Goal: Task Accomplishment & Management: Manage account settings

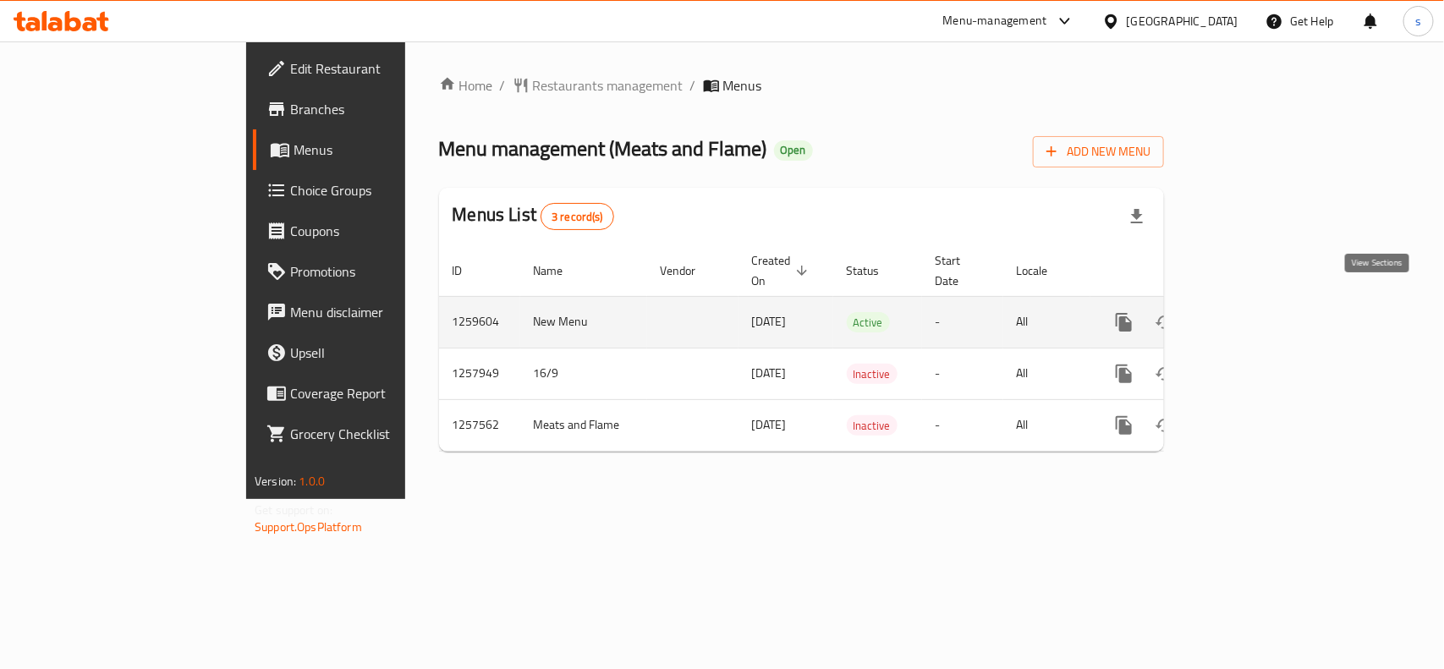
click at [1254, 315] on icon "enhanced table" at bounding box center [1245, 322] width 15 height 15
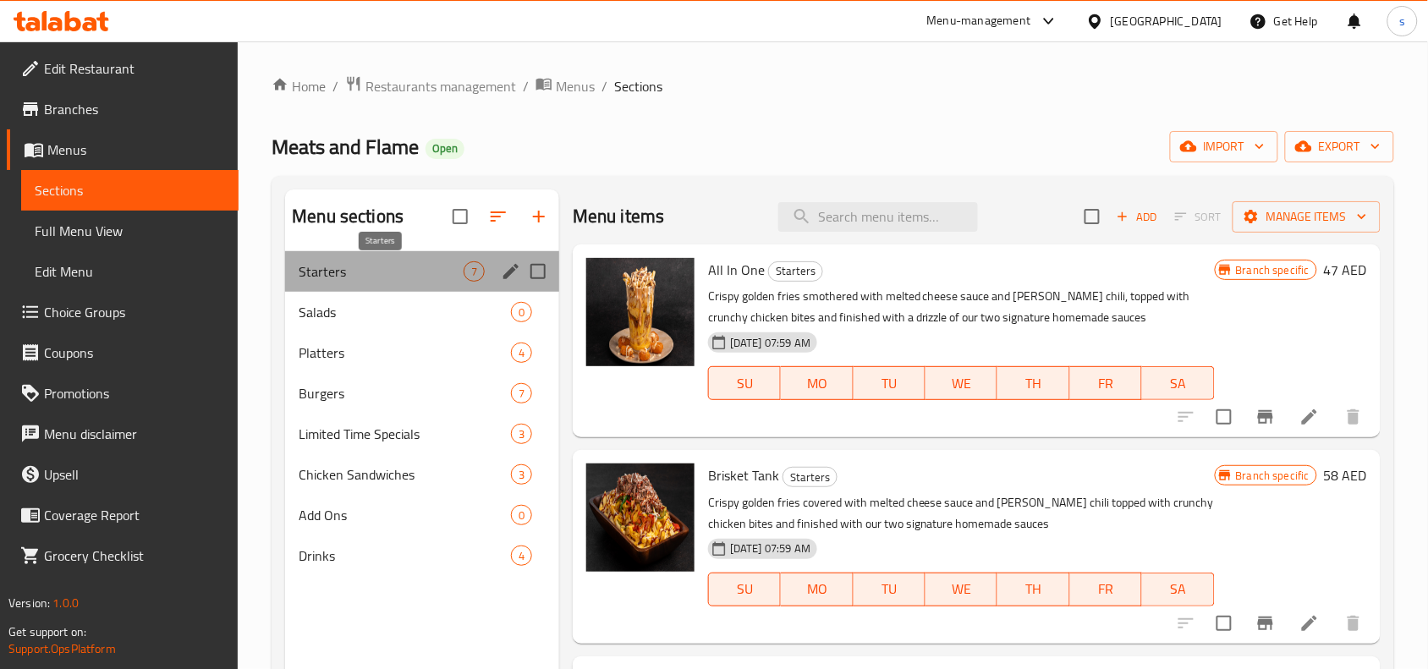
click at [326, 272] on span "Starters" at bounding box center [381, 271] width 165 height 20
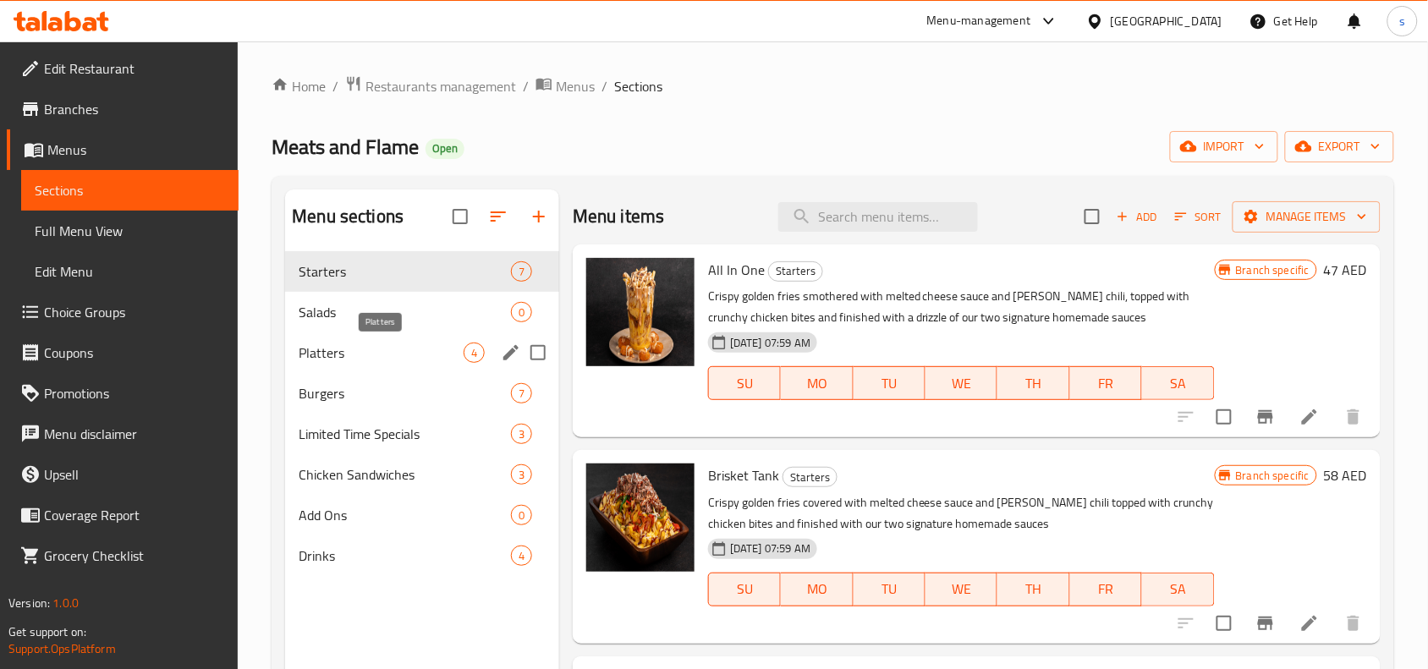
click at [305, 354] on span "Platters" at bounding box center [381, 353] width 165 height 20
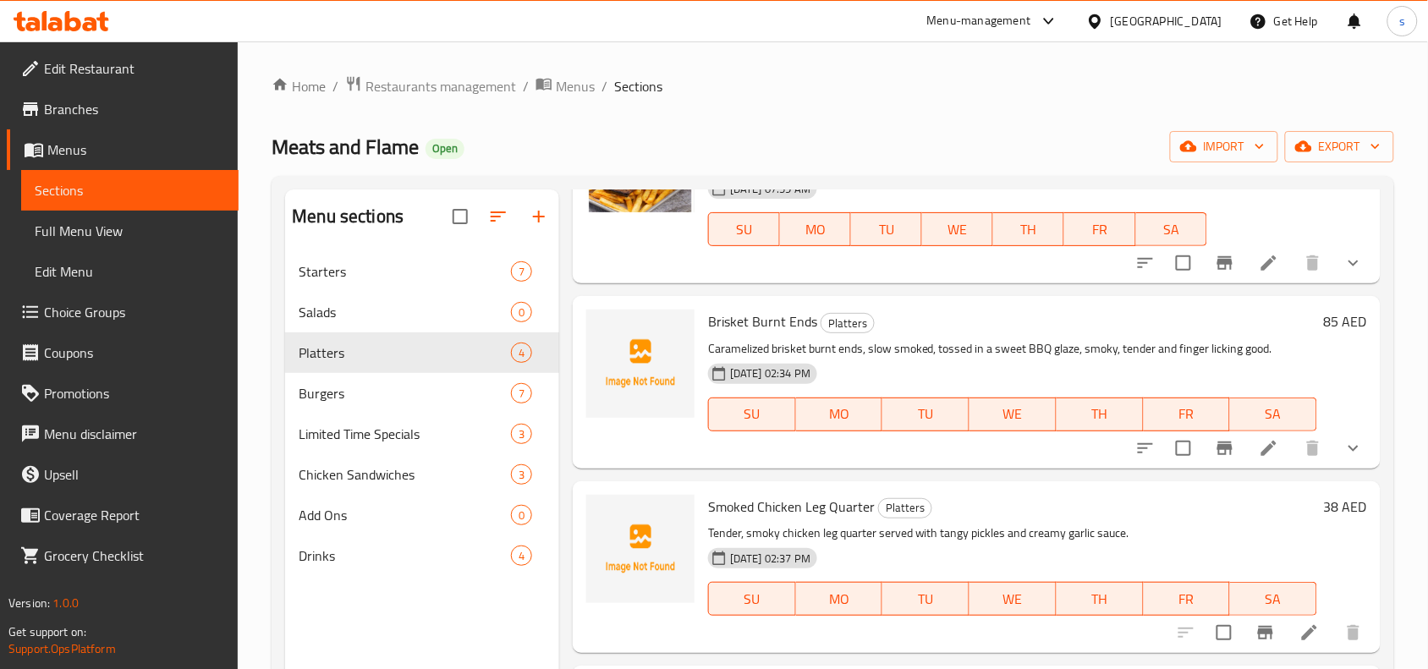
scroll to position [238, 0]
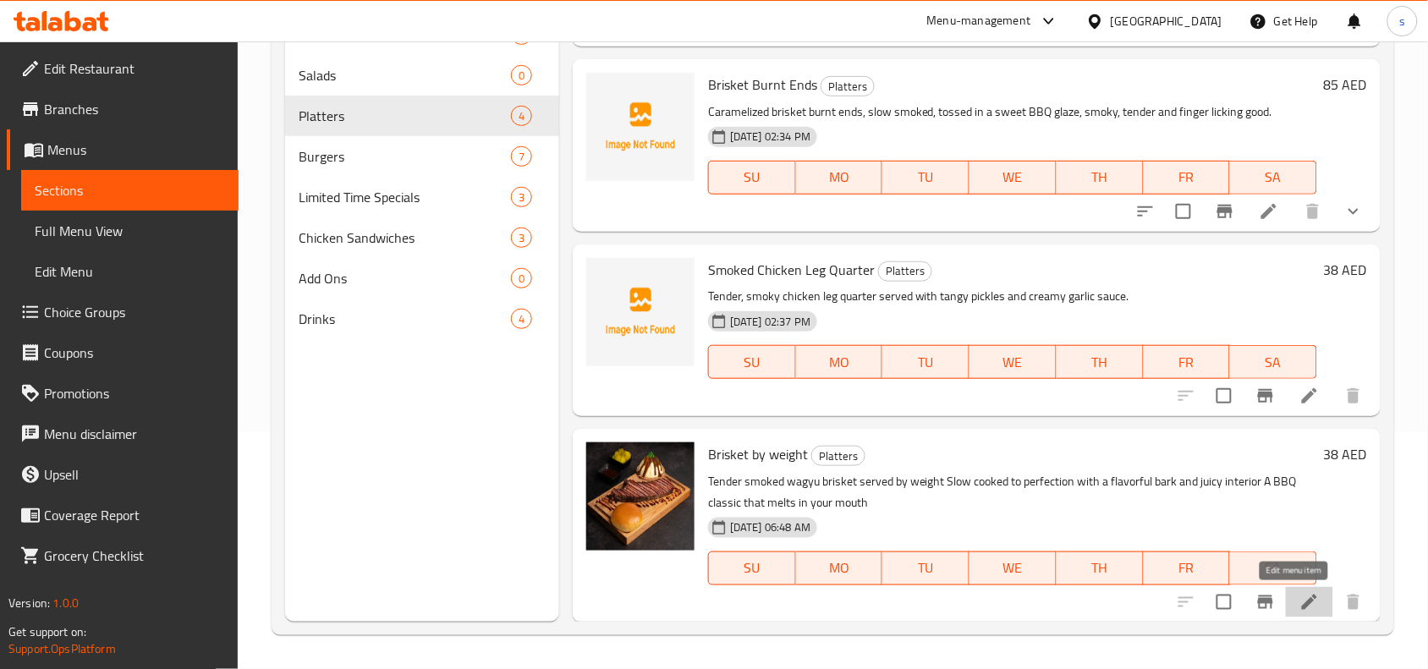
click at [1302, 595] on icon at bounding box center [1309, 602] width 15 height 15
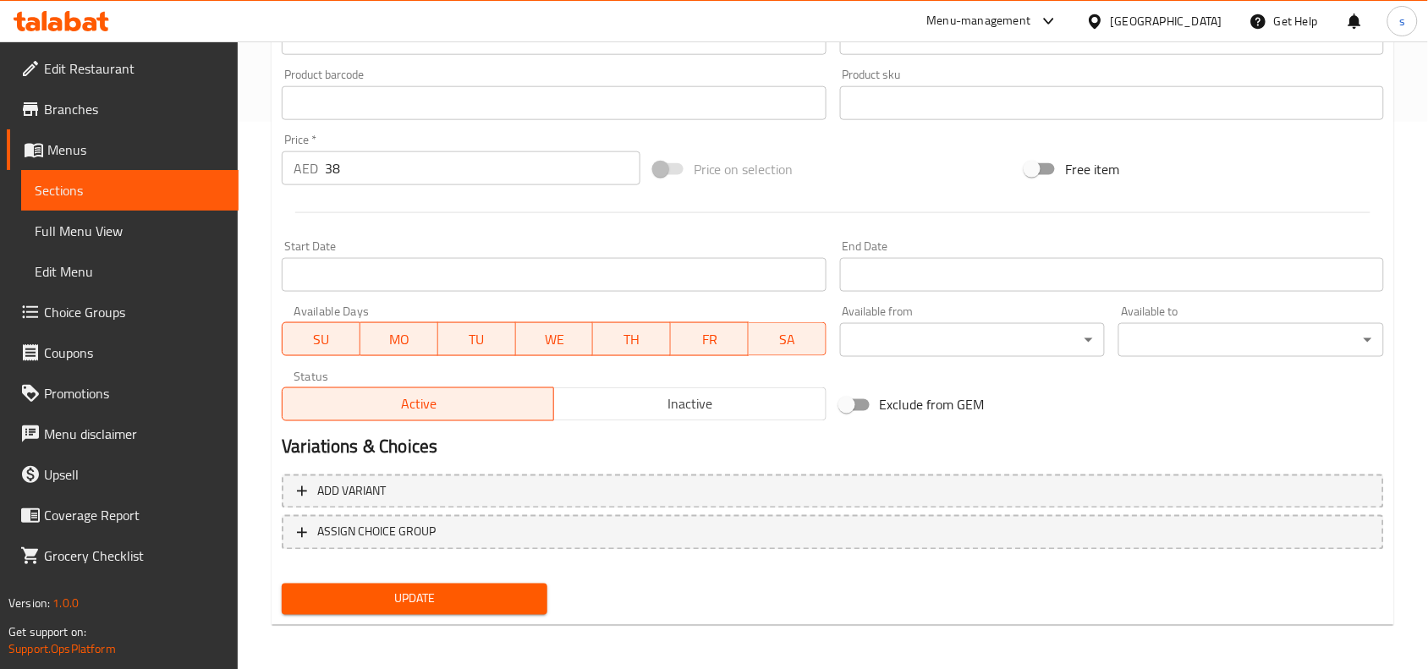
scroll to position [548, 0]
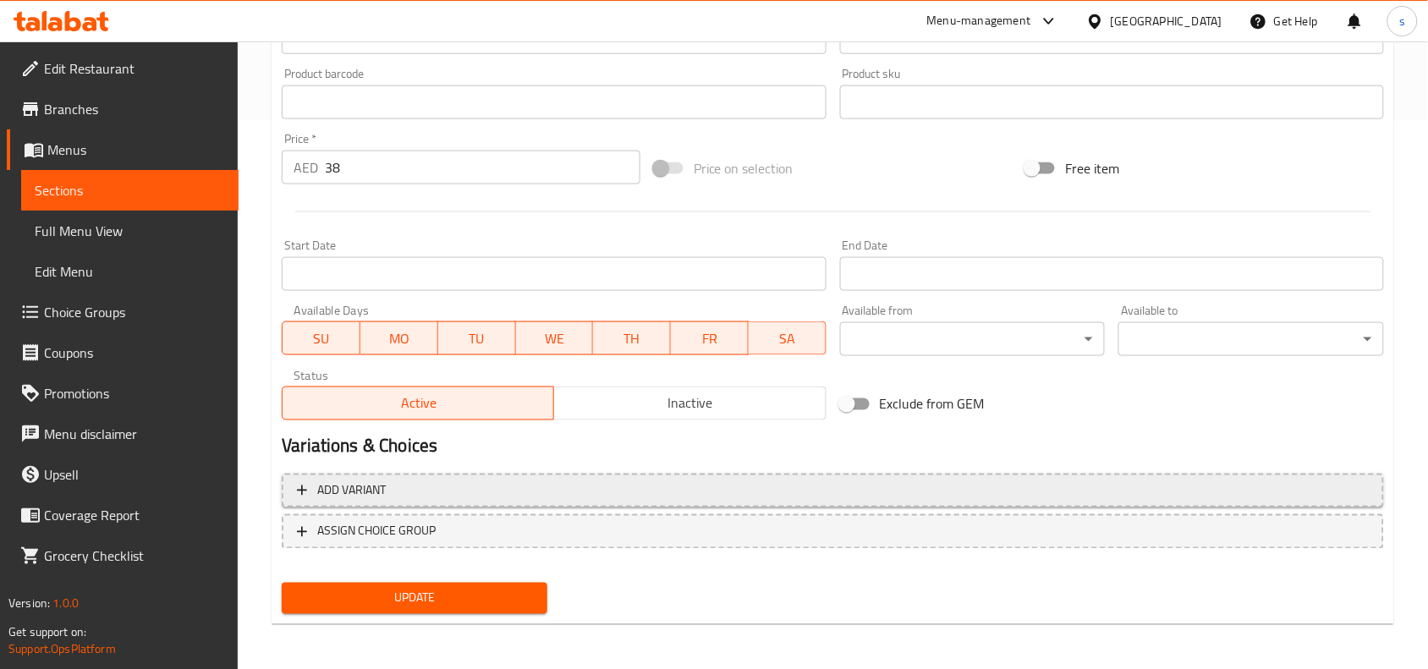
click at [404, 486] on span "Add variant" at bounding box center [833, 490] width 1072 height 21
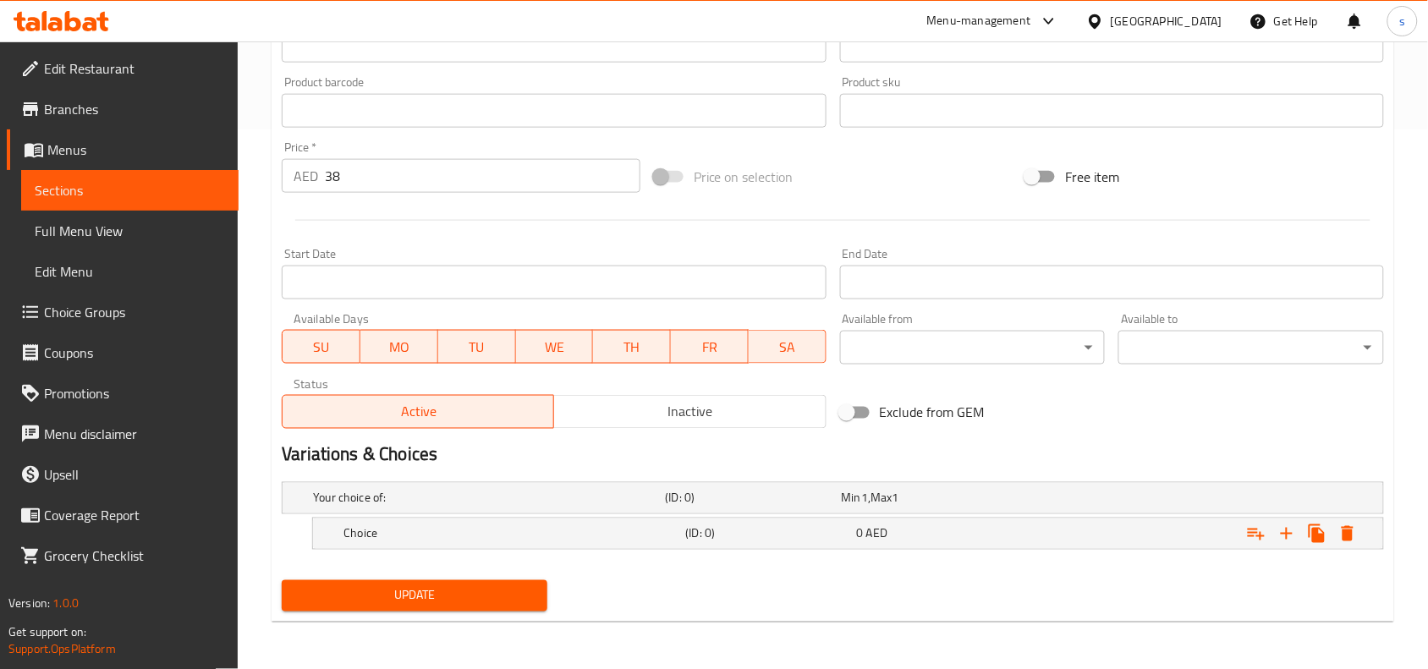
scroll to position [540, 0]
click at [366, 535] on h5 "Choice" at bounding box center [510, 533] width 335 height 17
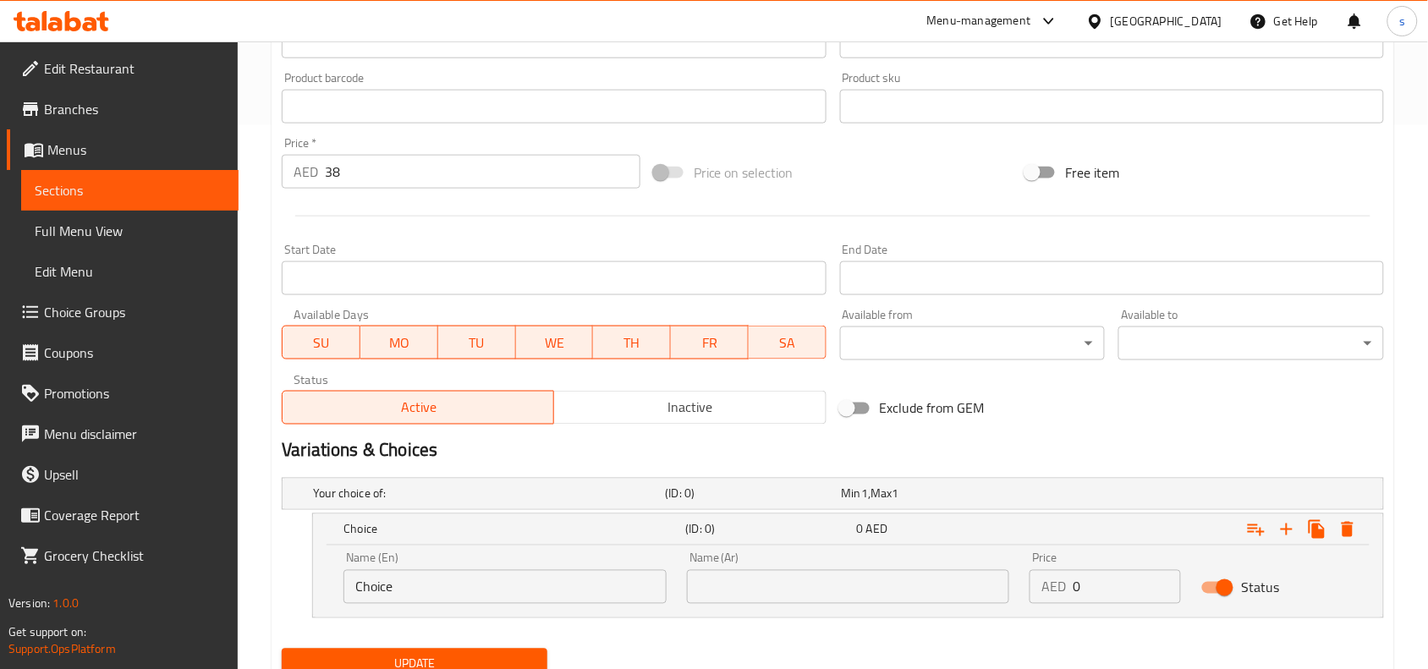
scroll to position [507, 0]
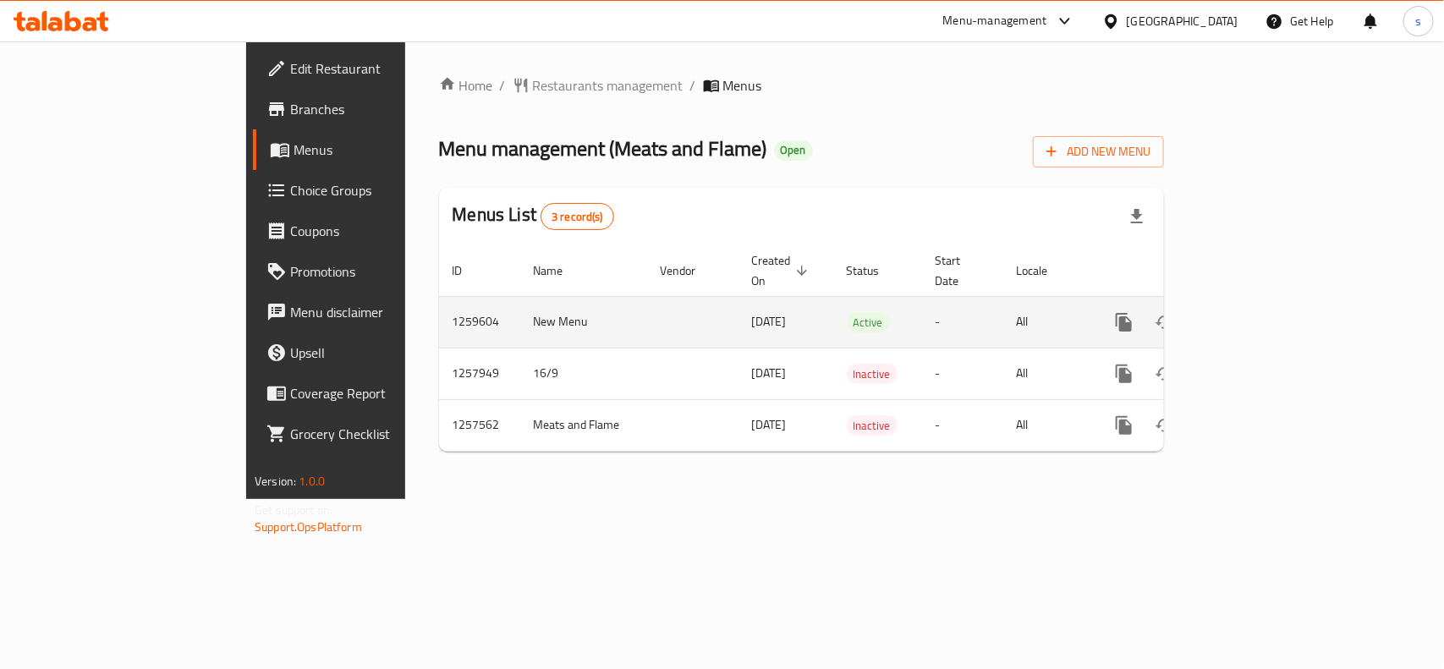
click at [1256, 312] on icon "enhanced table" at bounding box center [1246, 322] width 20 height 20
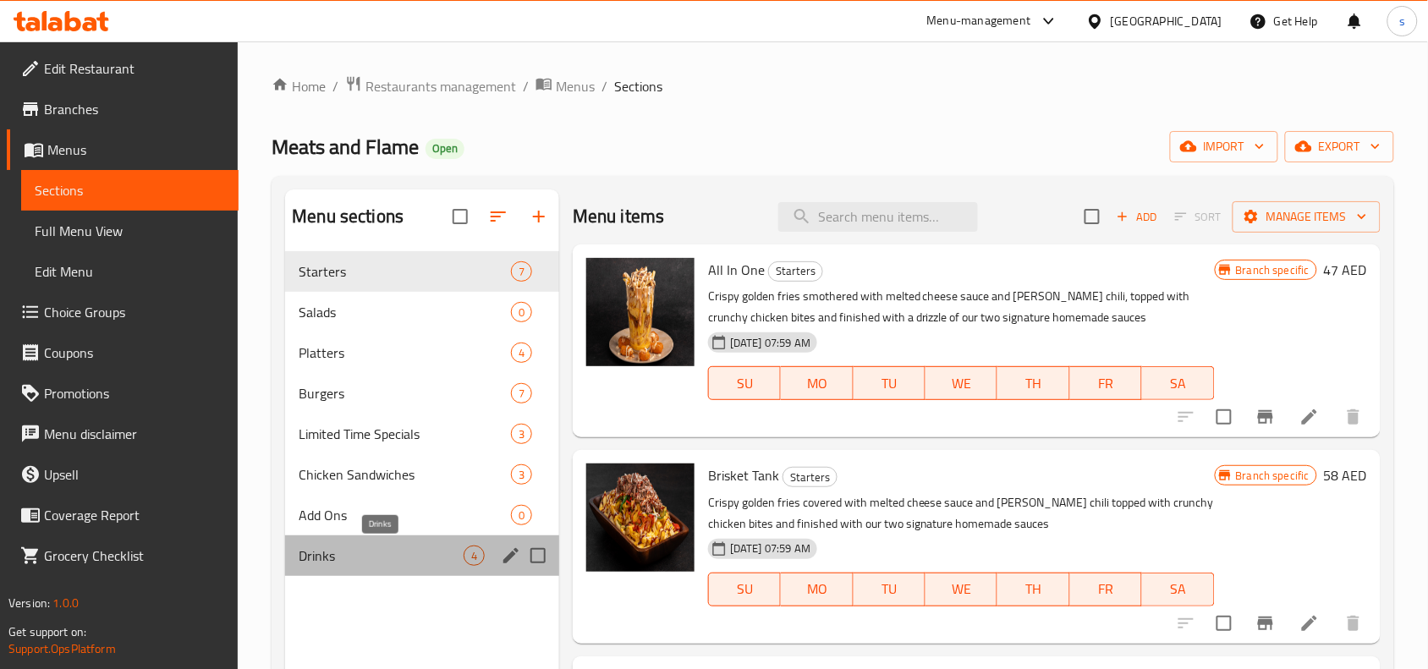
click at [323, 554] on span "Drinks" at bounding box center [381, 556] width 165 height 20
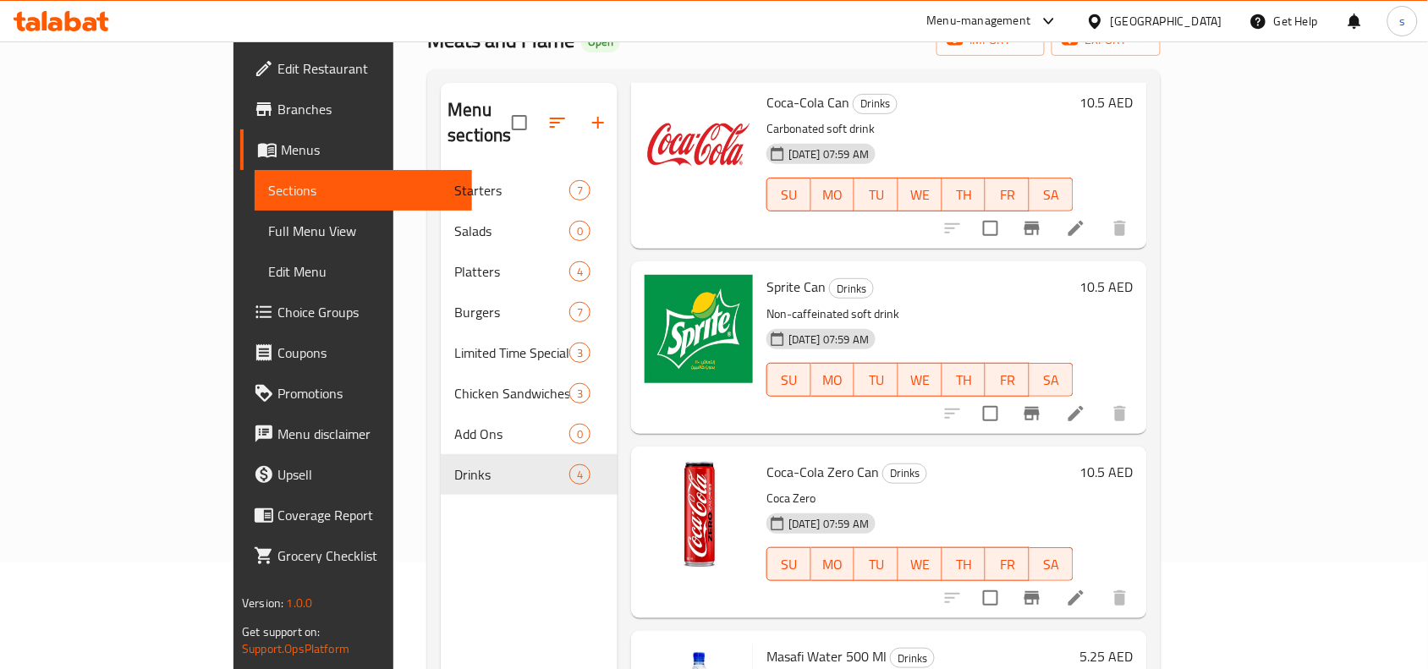
scroll to position [238, 0]
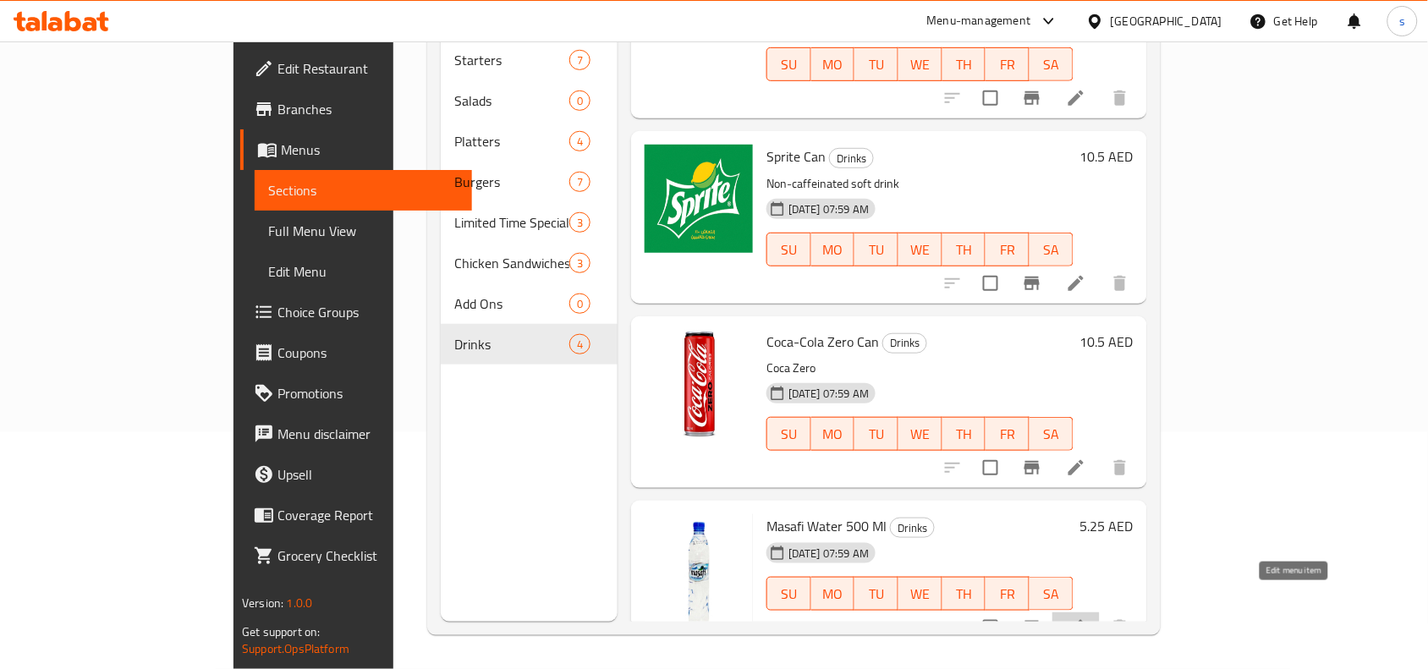
click at [1086, 617] on icon at bounding box center [1076, 627] width 20 height 20
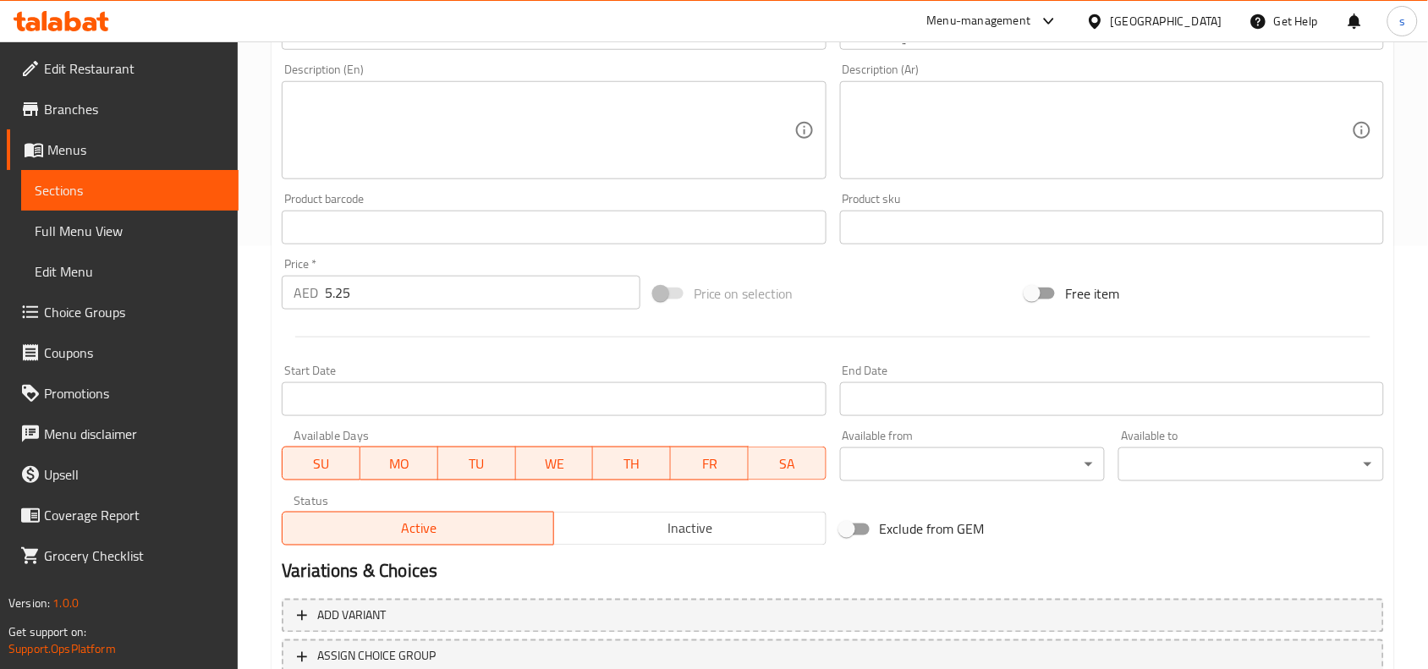
scroll to position [548, 0]
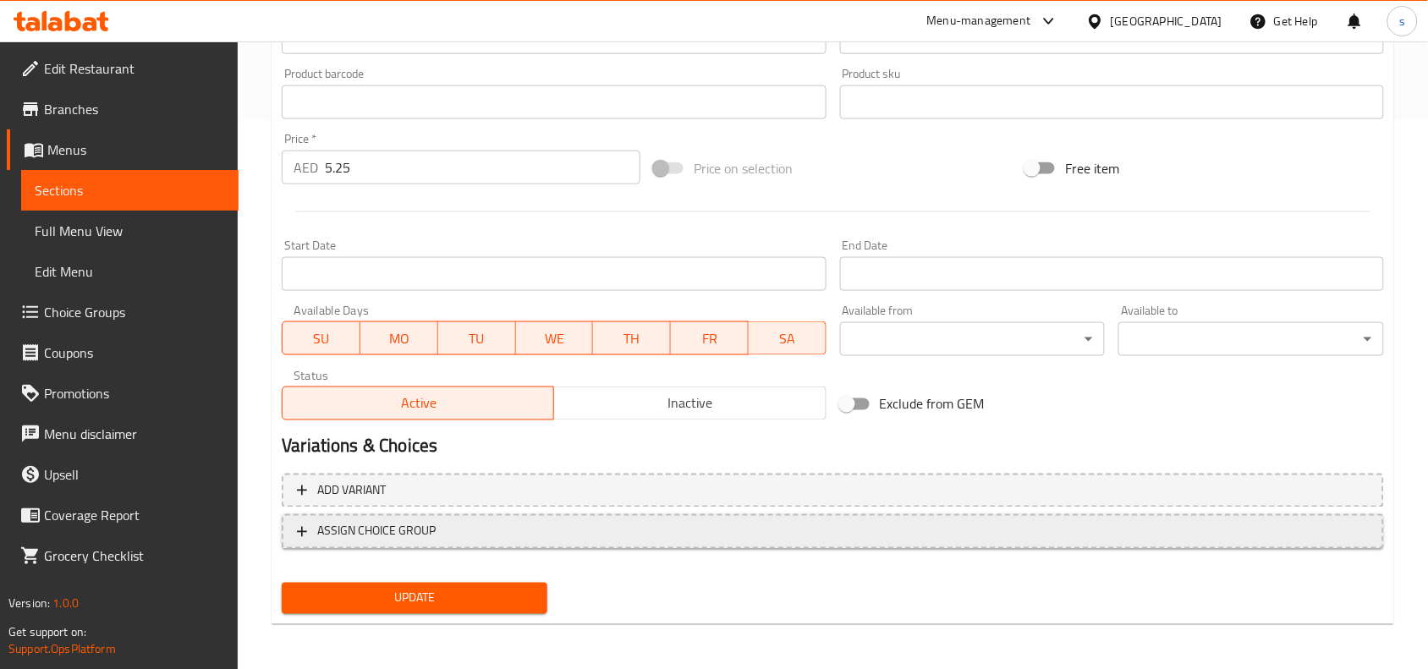
click at [814, 521] on span "ASSIGN CHOICE GROUP" at bounding box center [833, 531] width 1072 height 21
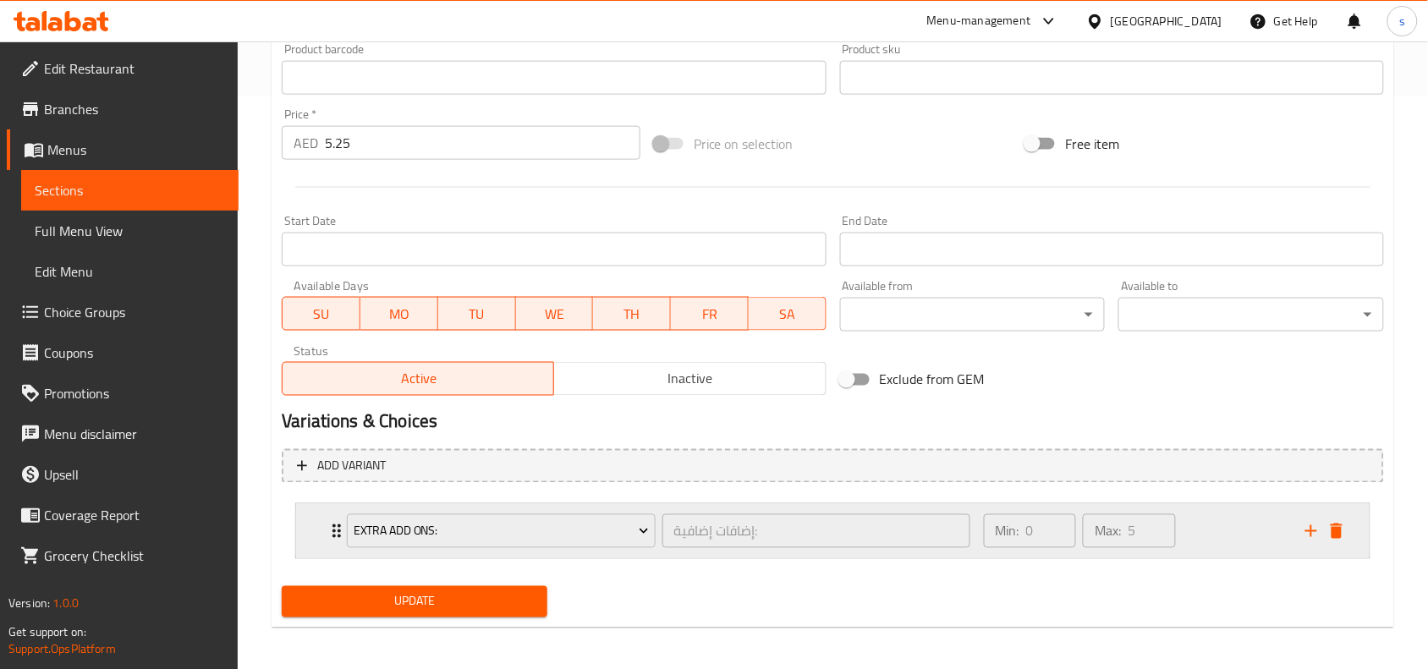
scroll to position [578, 0]
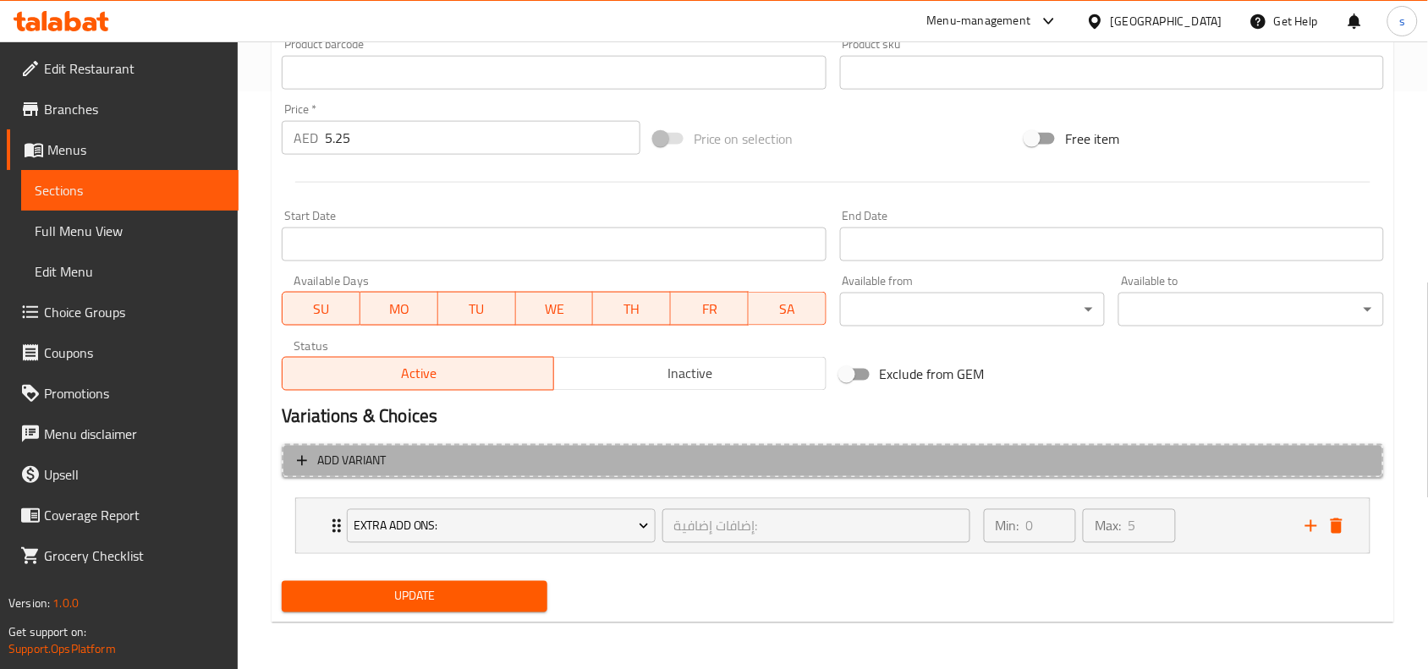
click at [394, 447] on button "Add variant" at bounding box center [833, 461] width 1102 height 35
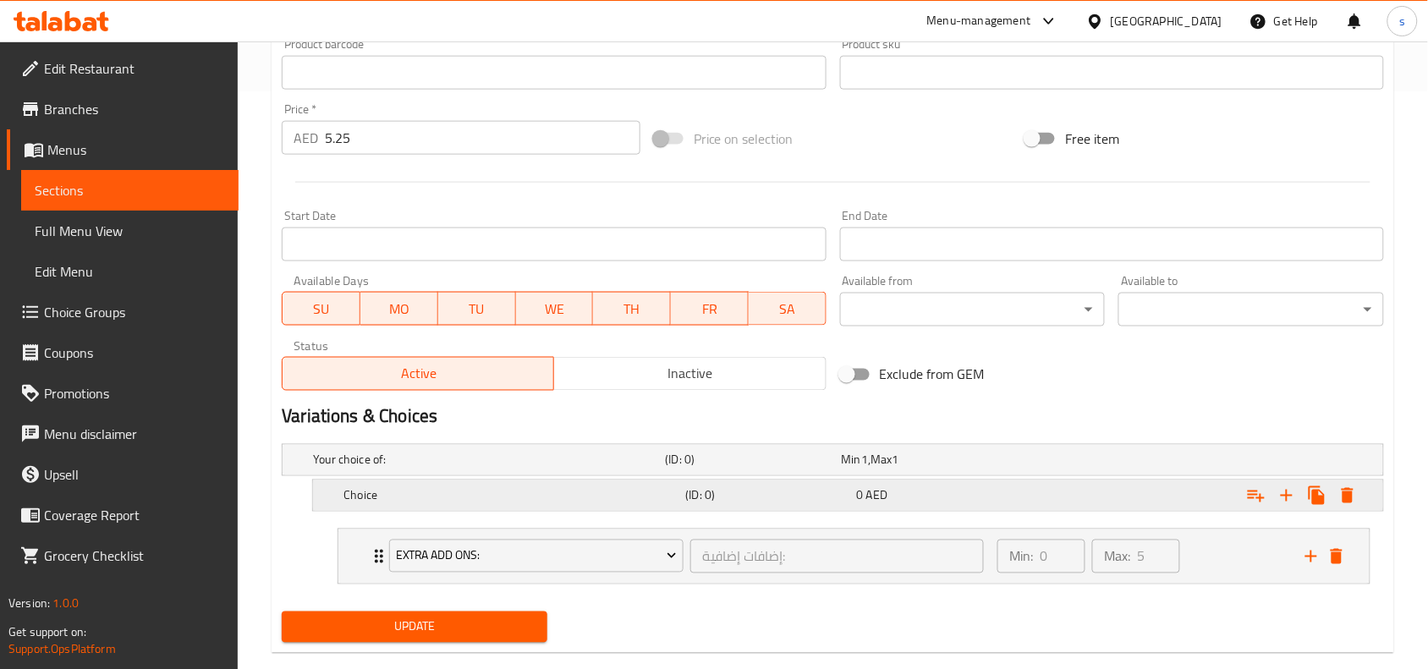
scroll to position [610, 0]
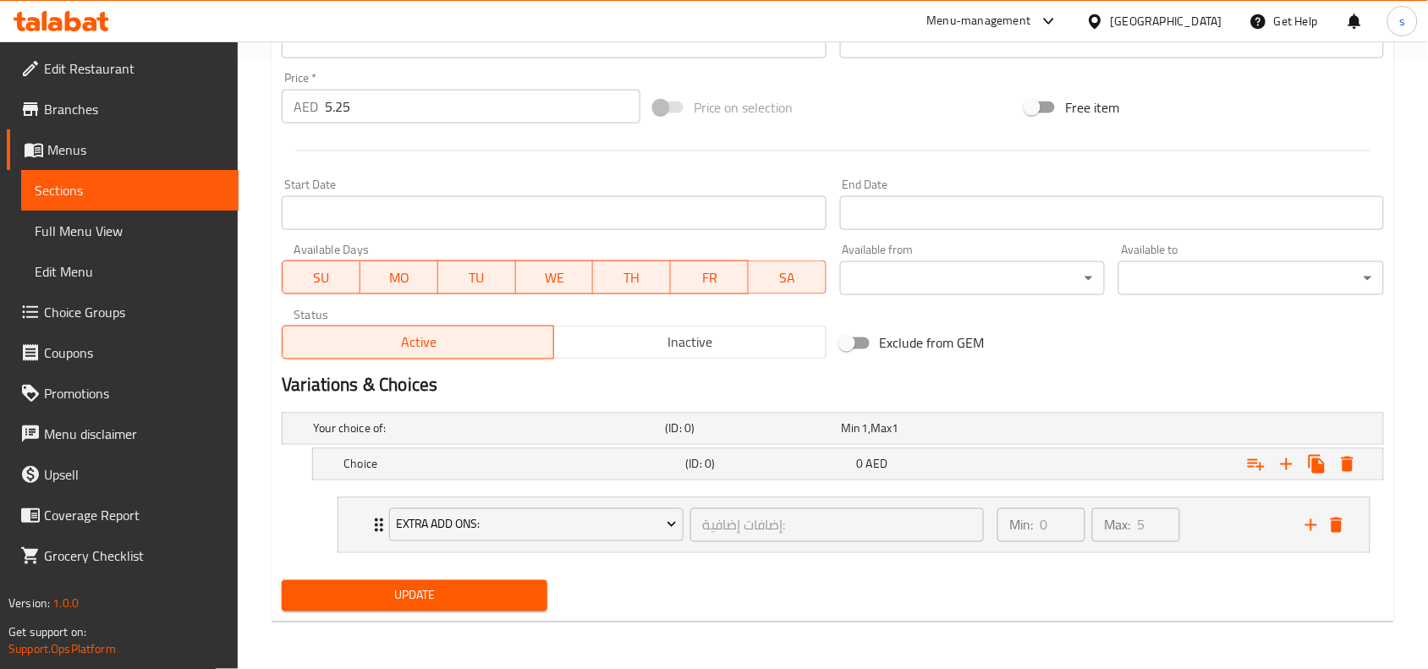
click at [1260, 593] on div "Update" at bounding box center [833, 595] width 1116 height 45
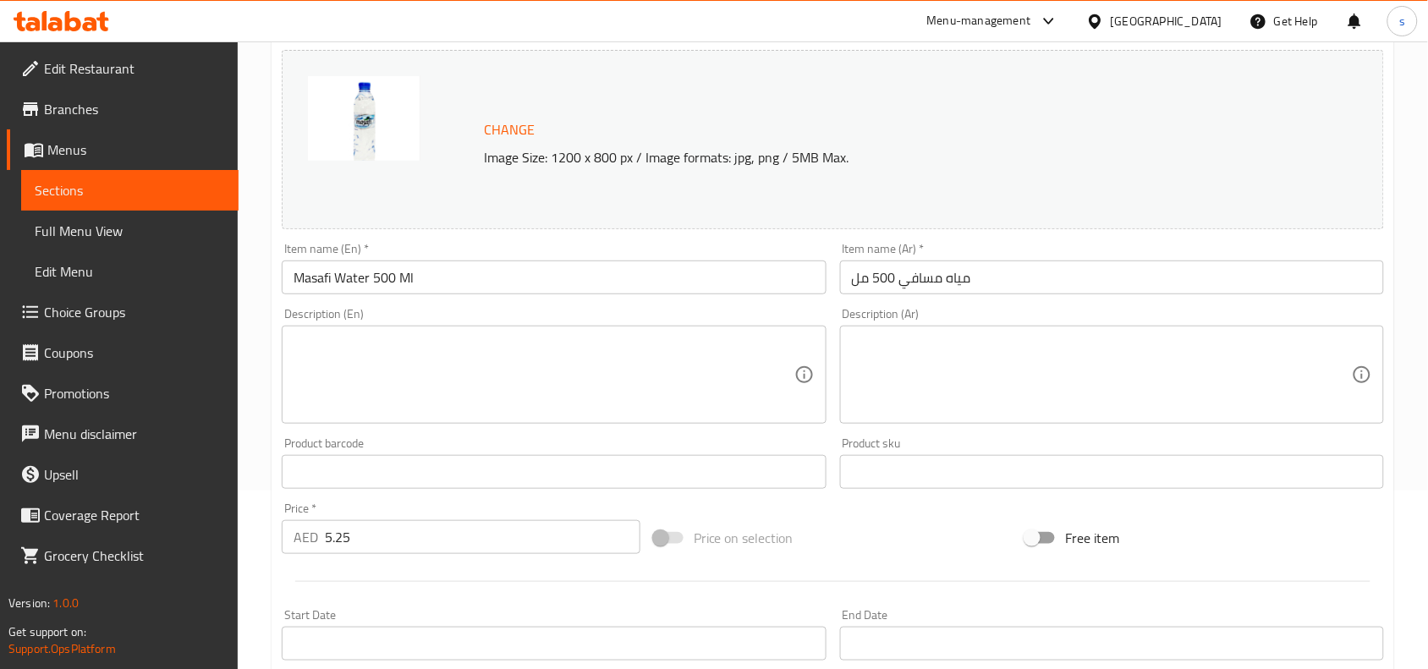
scroll to position [0, 0]
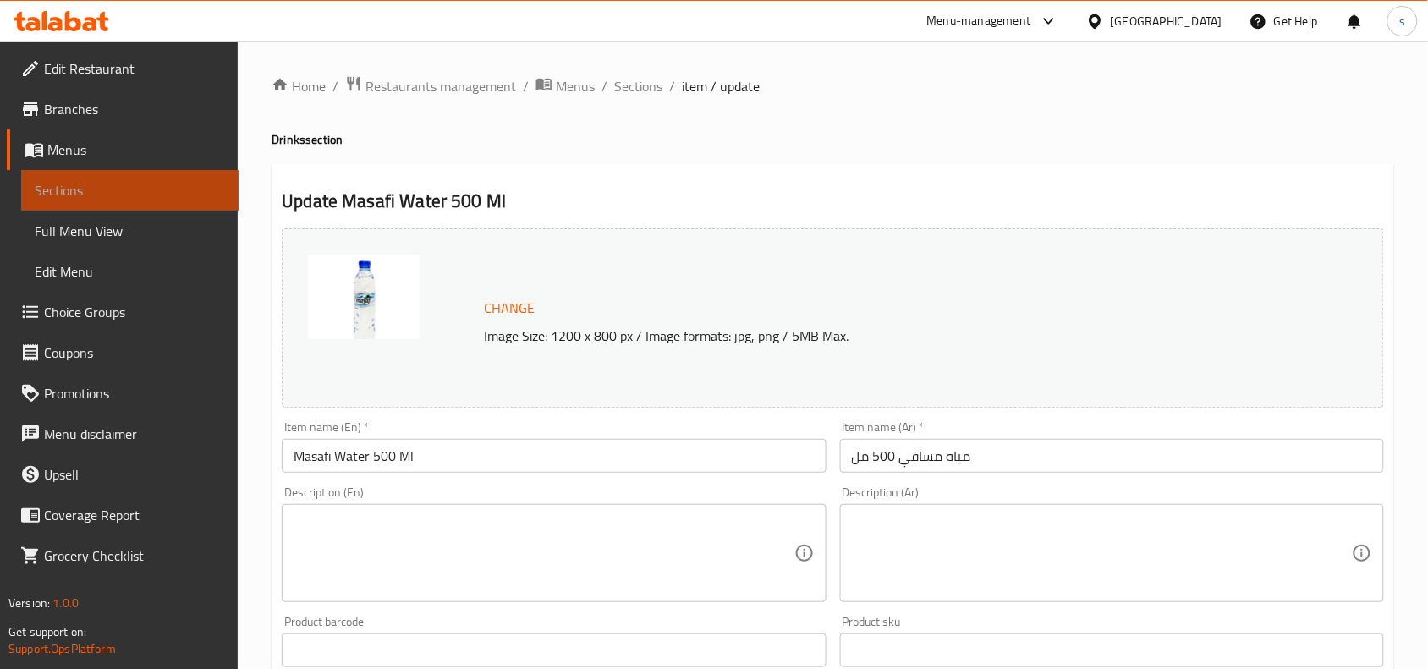
click at [85, 200] on span "Sections" at bounding box center [130, 190] width 190 height 20
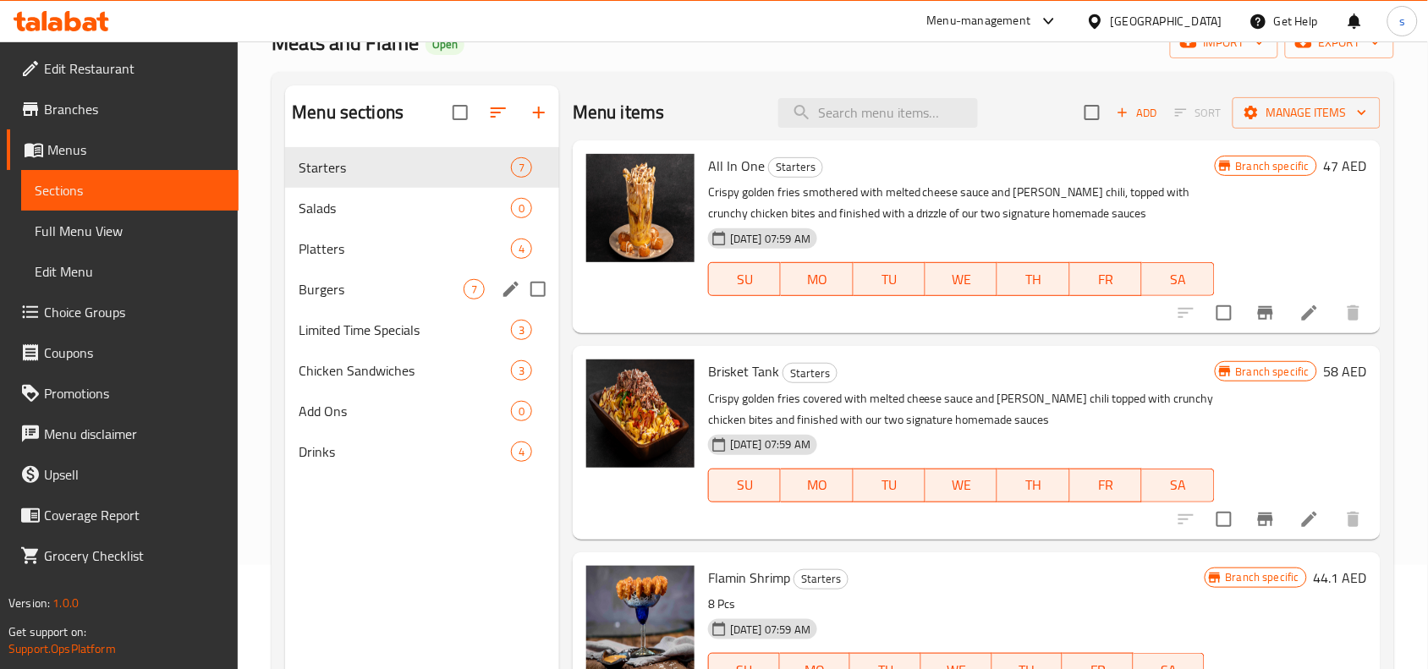
scroll to position [106, 0]
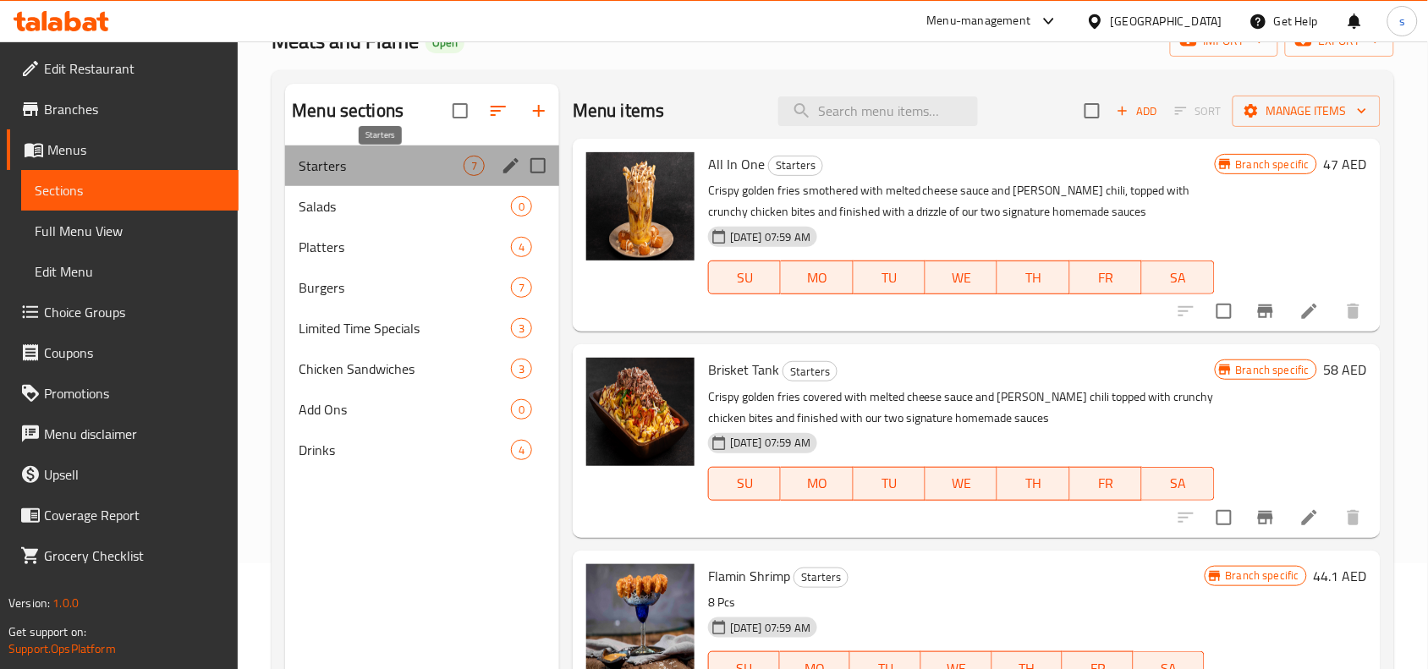
click at [318, 162] on span "Starters" at bounding box center [381, 166] width 165 height 20
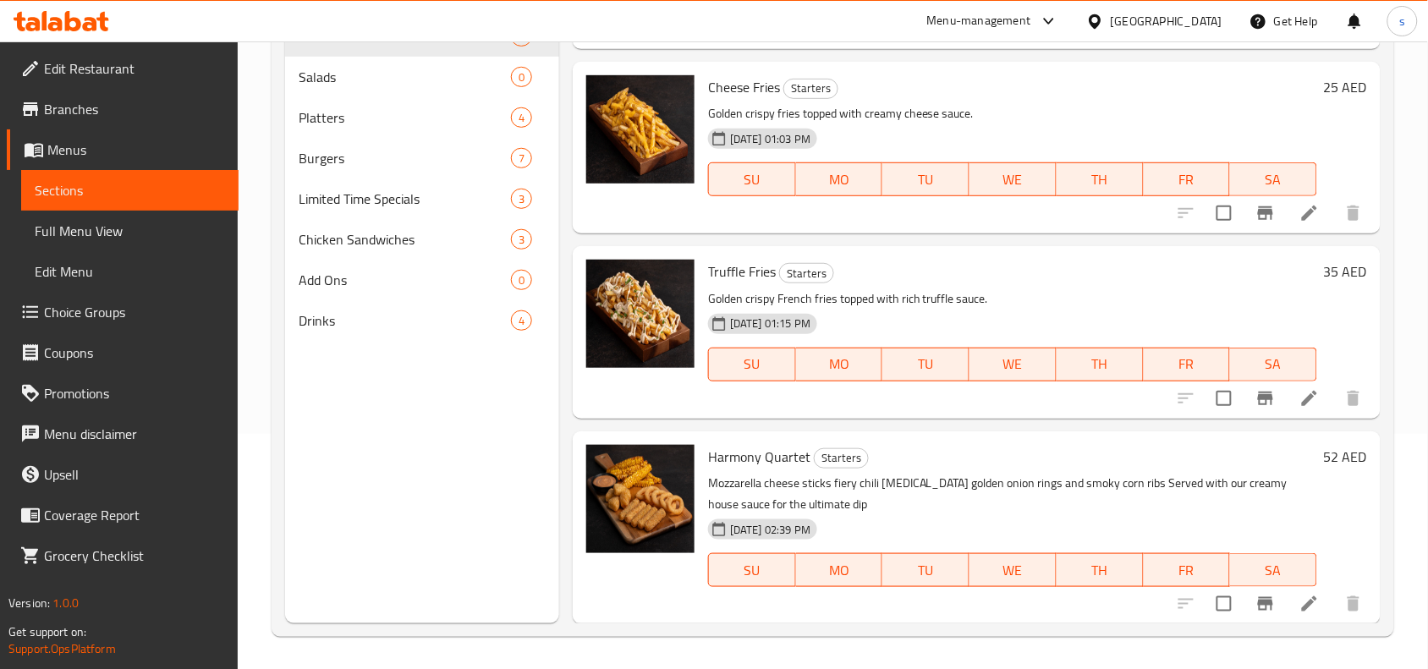
scroll to position [238, 0]
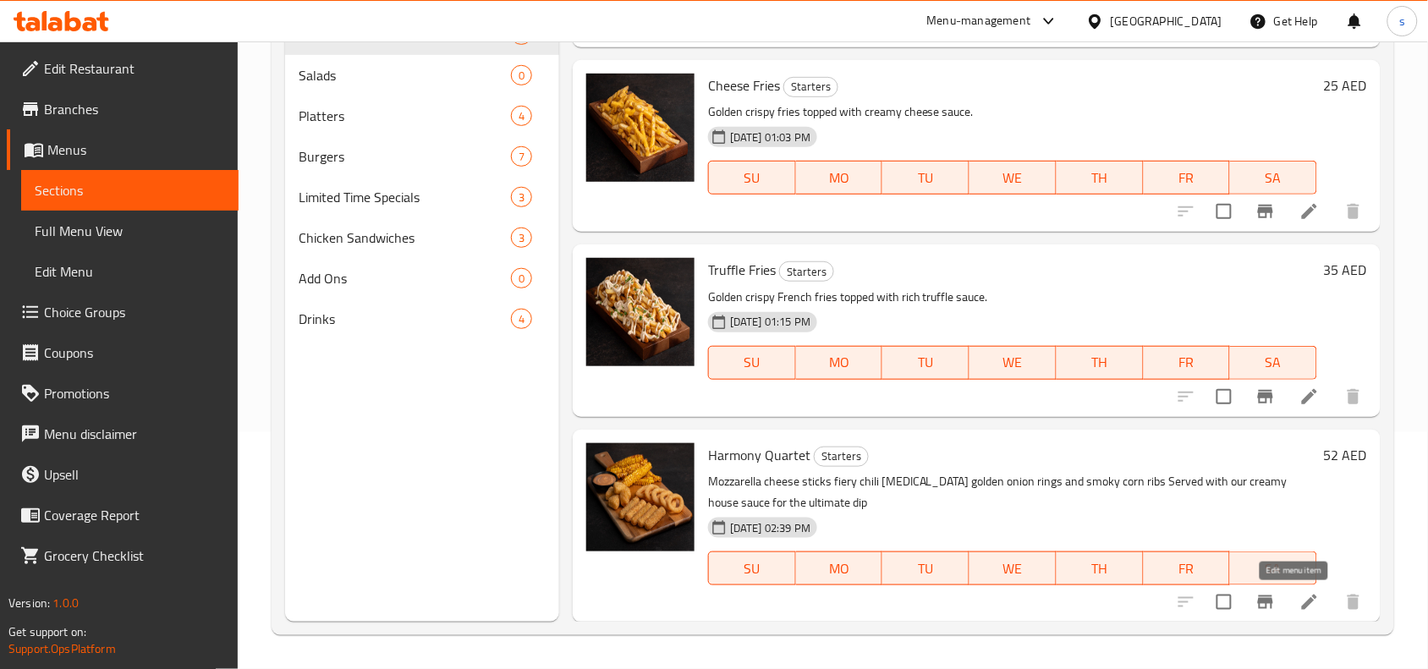
click at [1299, 596] on icon at bounding box center [1309, 602] width 20 height 20
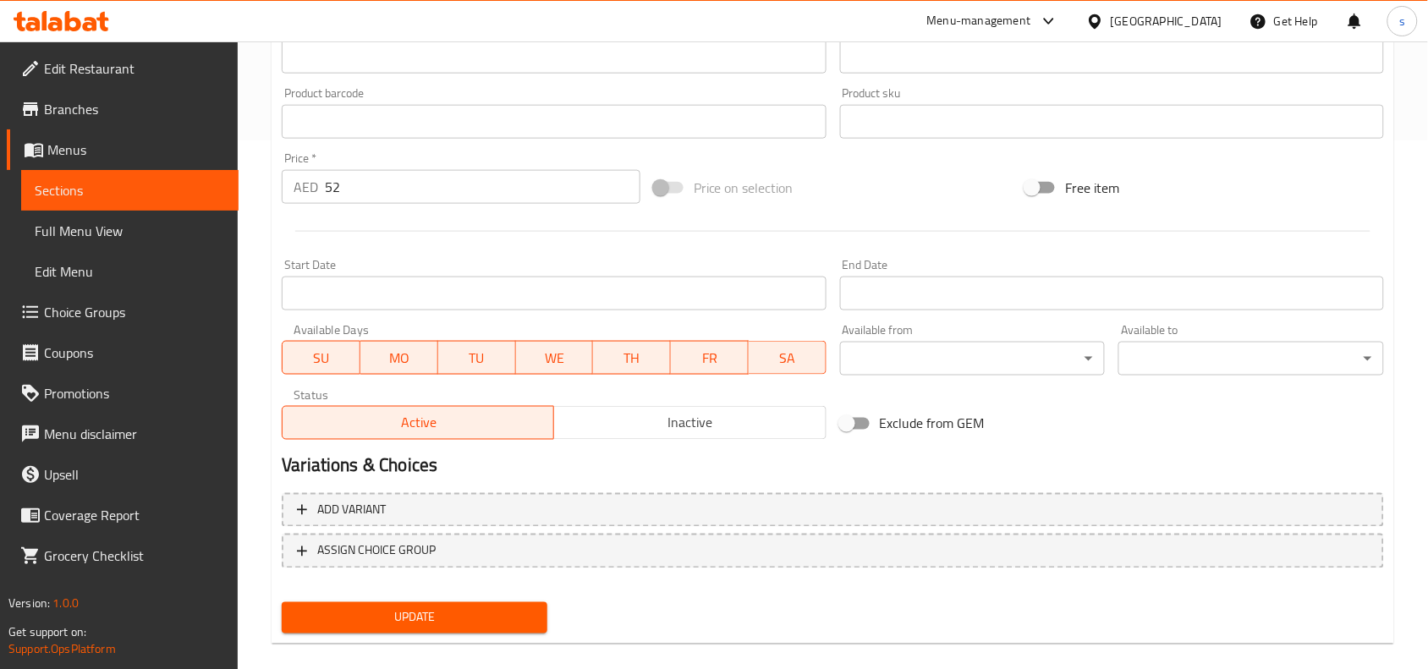
scroll to position [548, 0]
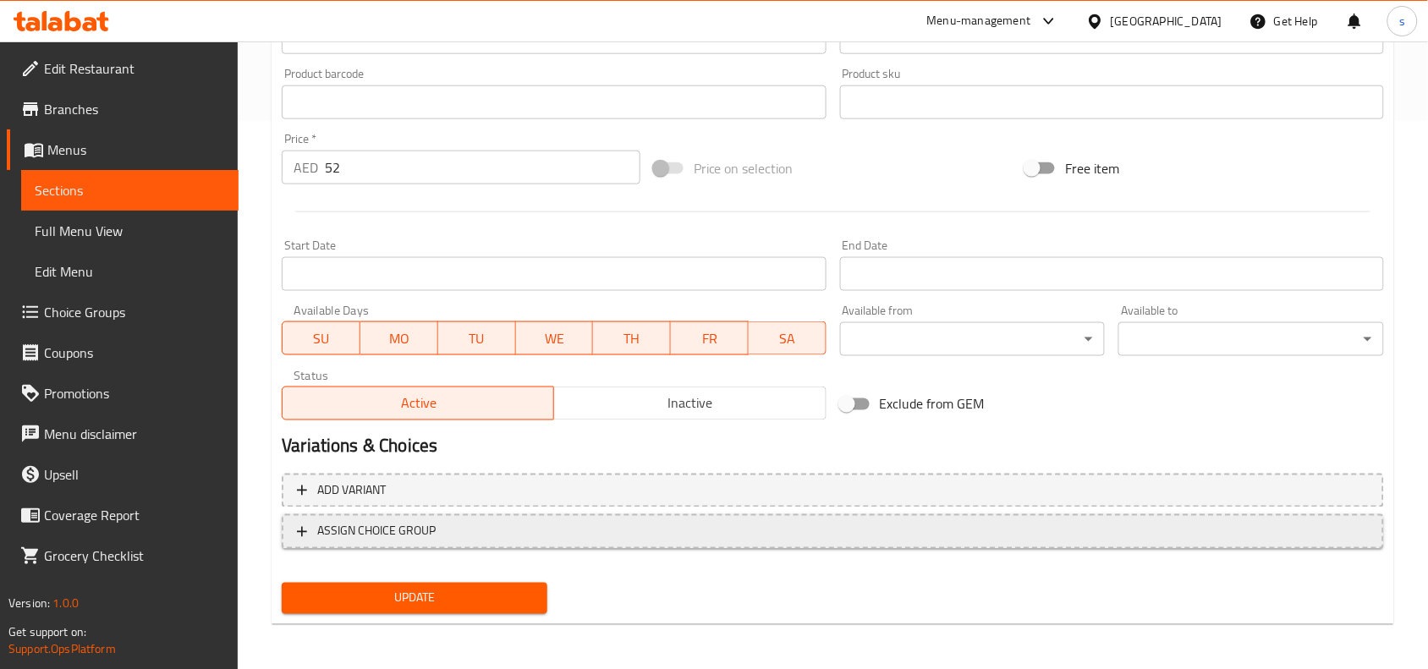
click at [370, 517] on button "ASSIGN CHOICE GROUP" at bounding box center [833, 531] width 1102 height 35
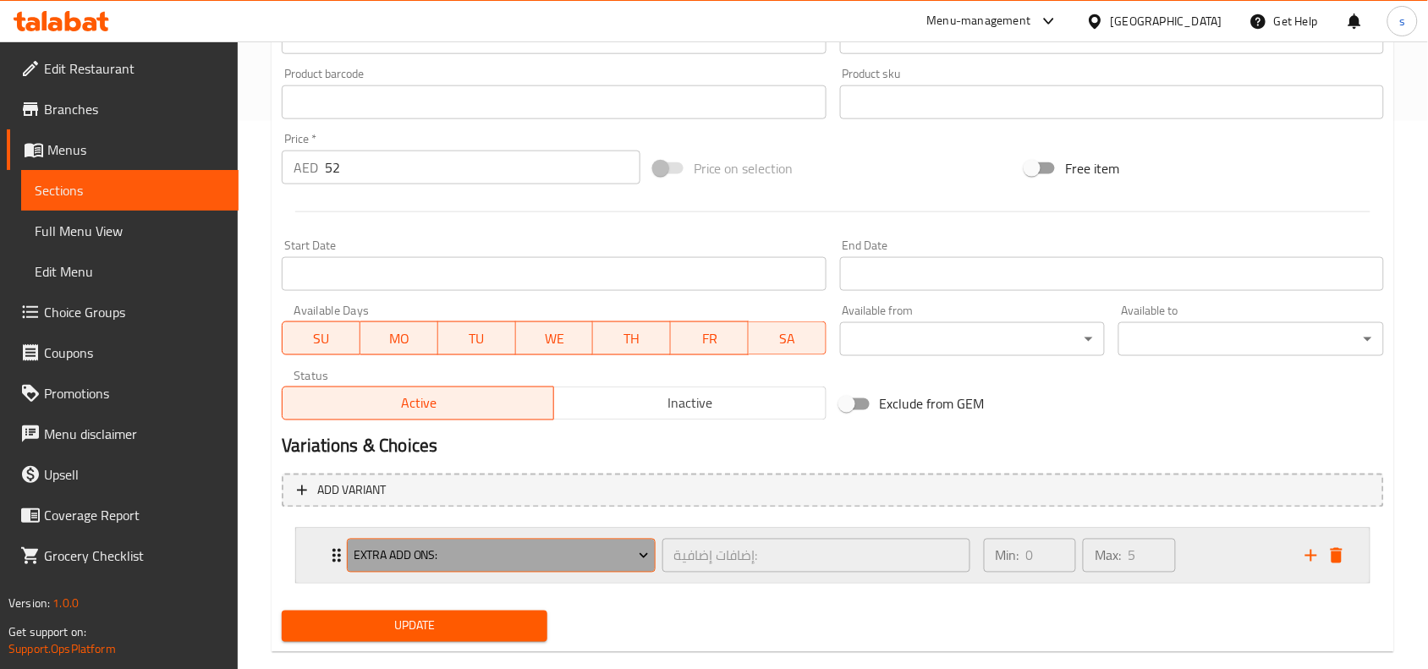
click at [639, 552] on icon "Expand" at bounding box center [643, 555] width 17 height 17
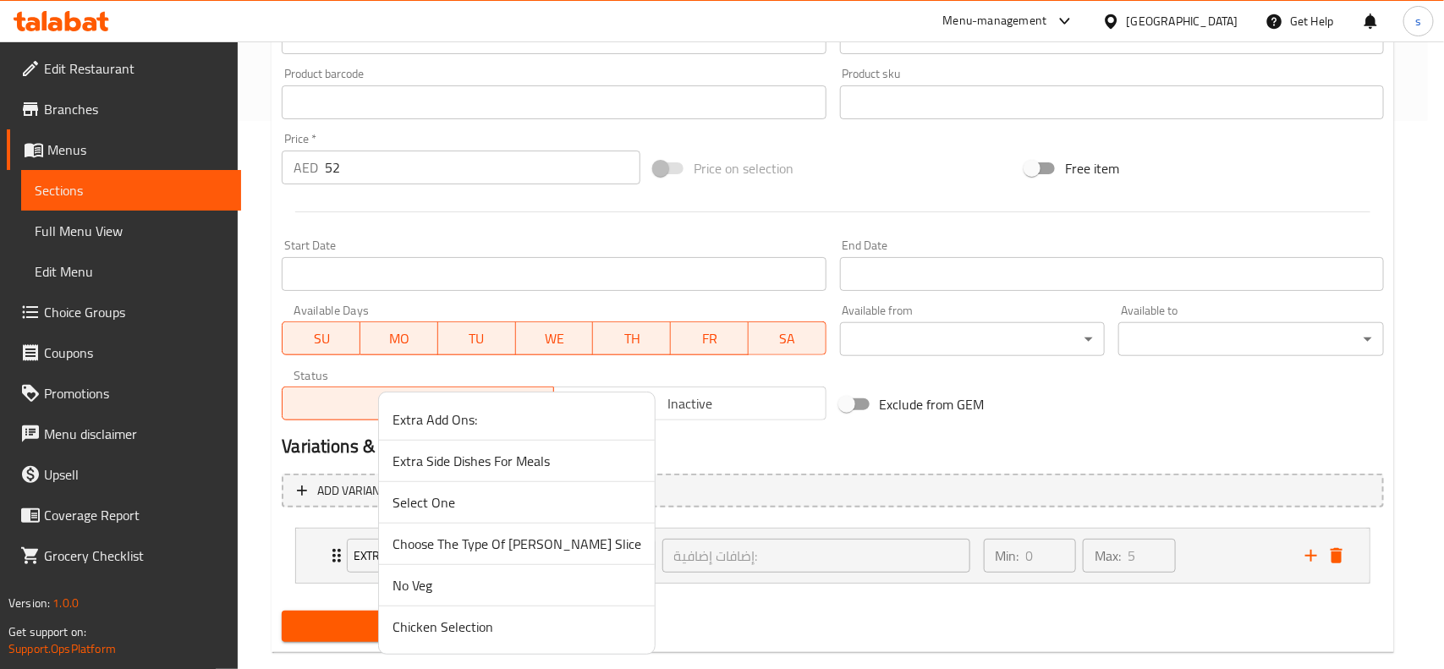
click at [757, 614] on div at bounding box center [722, 334] width 1444 height 669
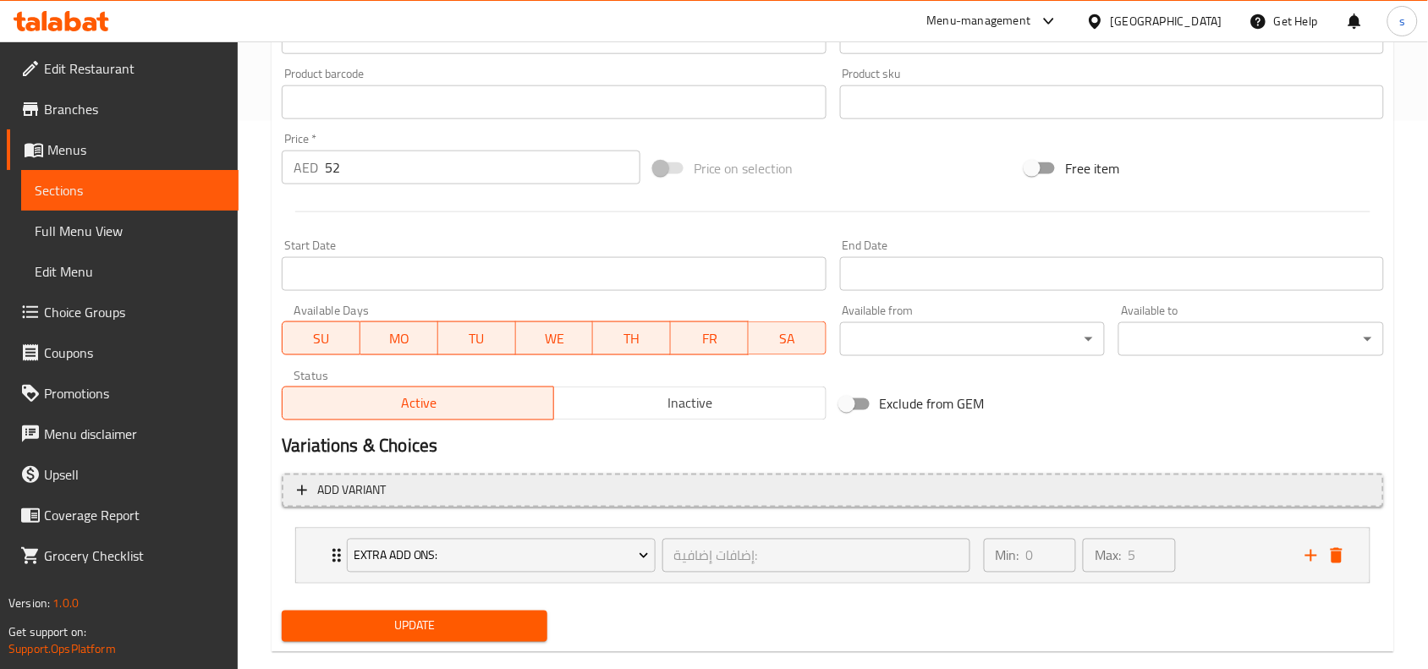
click at [362, 489] on span "Add variant" at bounding box center [351, 490] width 69 height 21
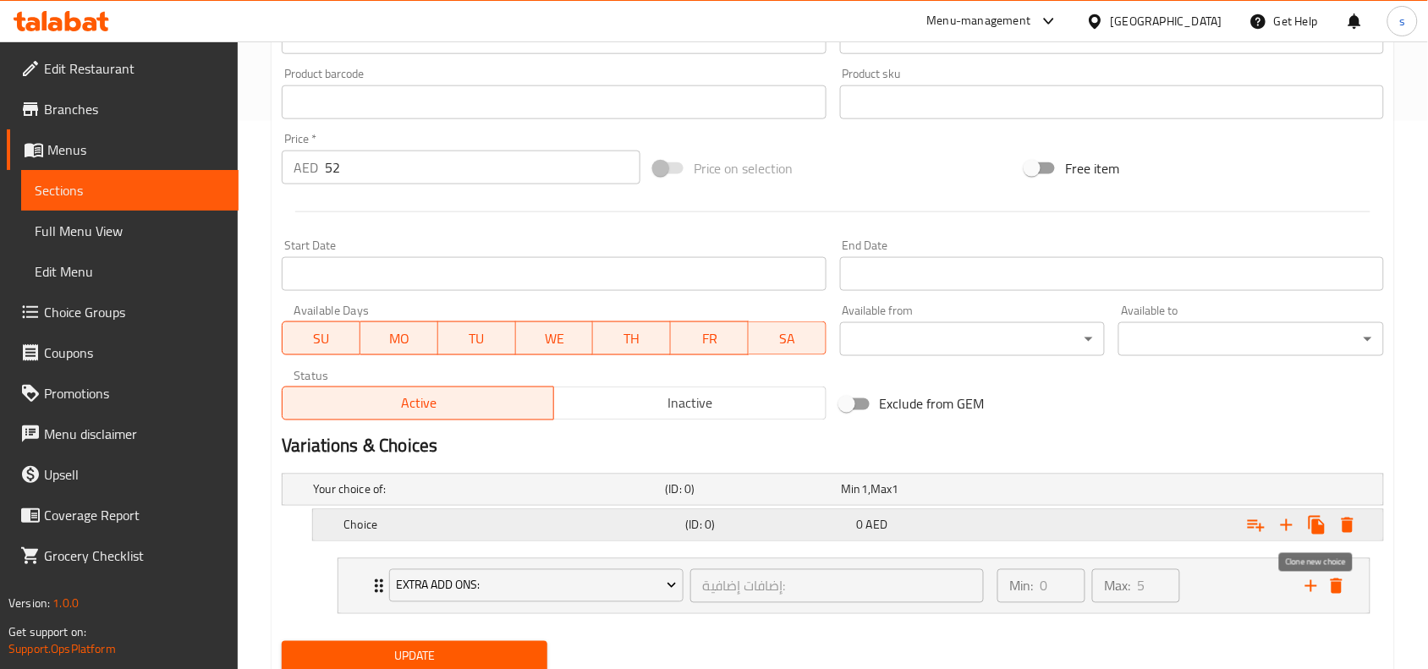
click at [1314, 518] on icon "Expand" at bounding box center [1317, 525] width 20 height 20
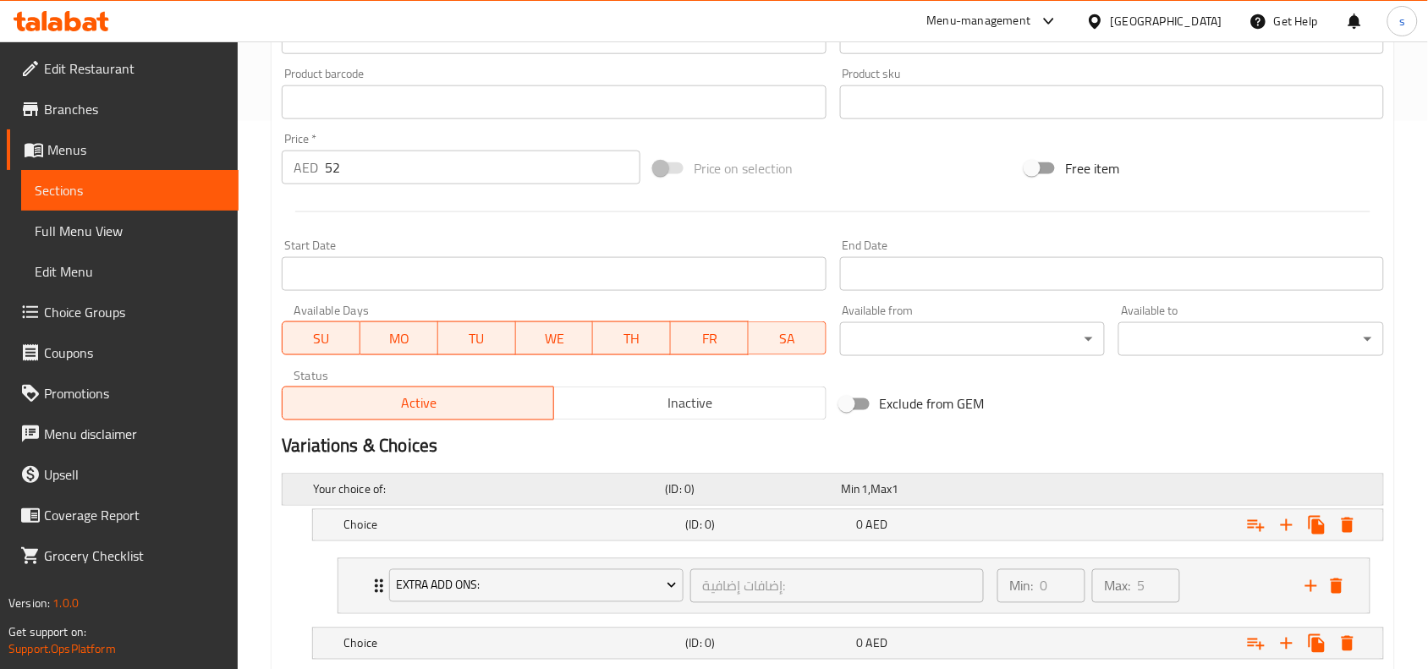
scroll to position [729, 0]
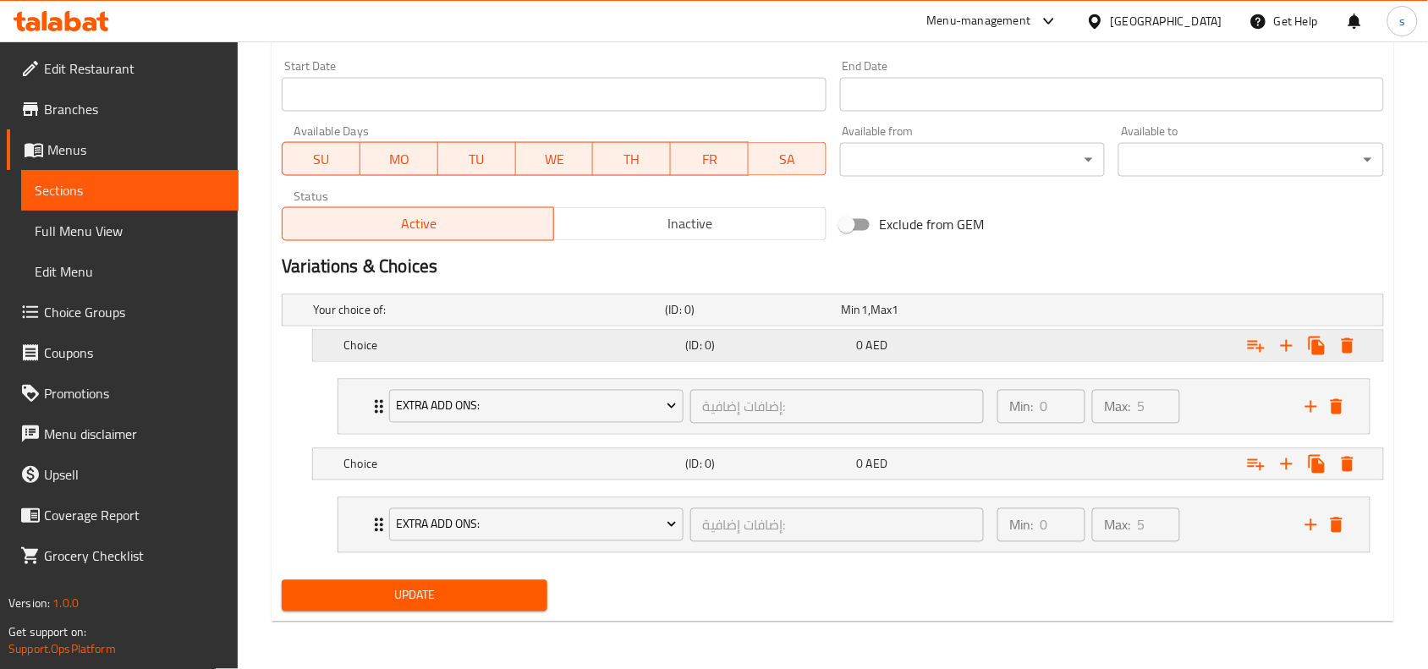
click at [1324, 343] on icon "Expand" at bounding box center [1316, 346] width 16 height 19
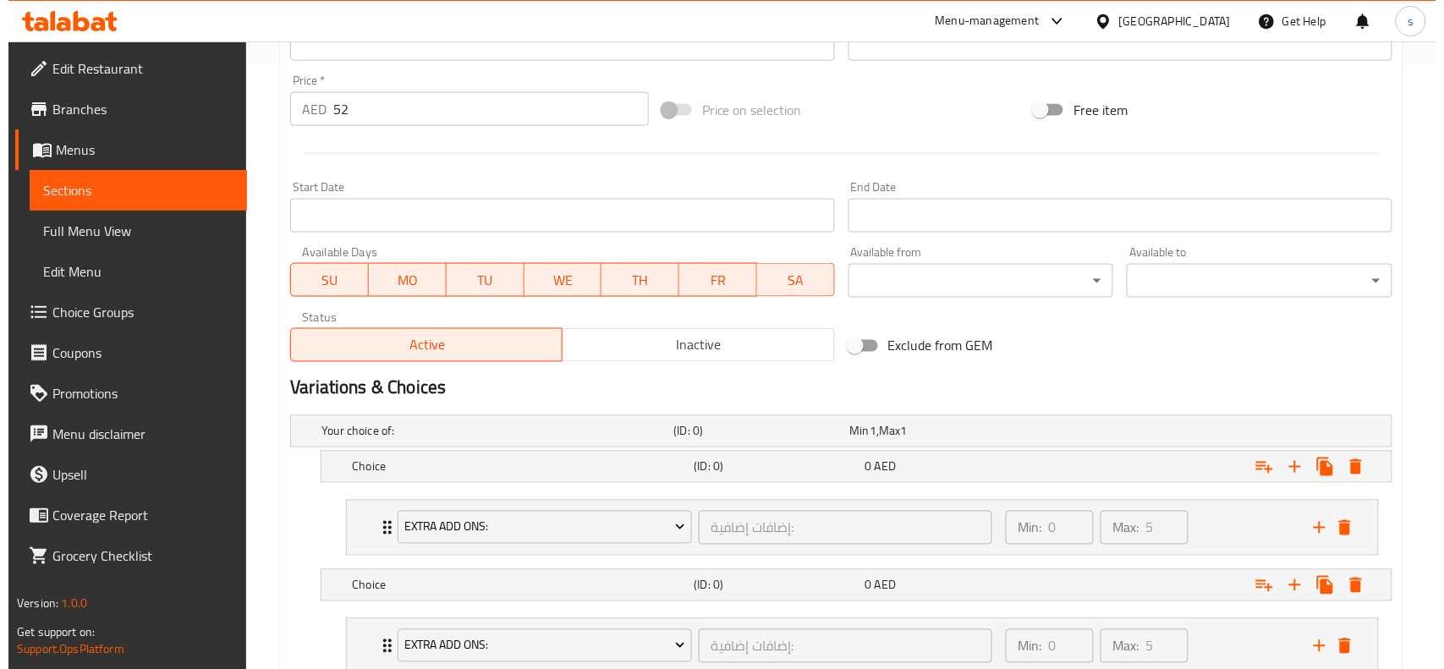
scroll to position [743, 0]
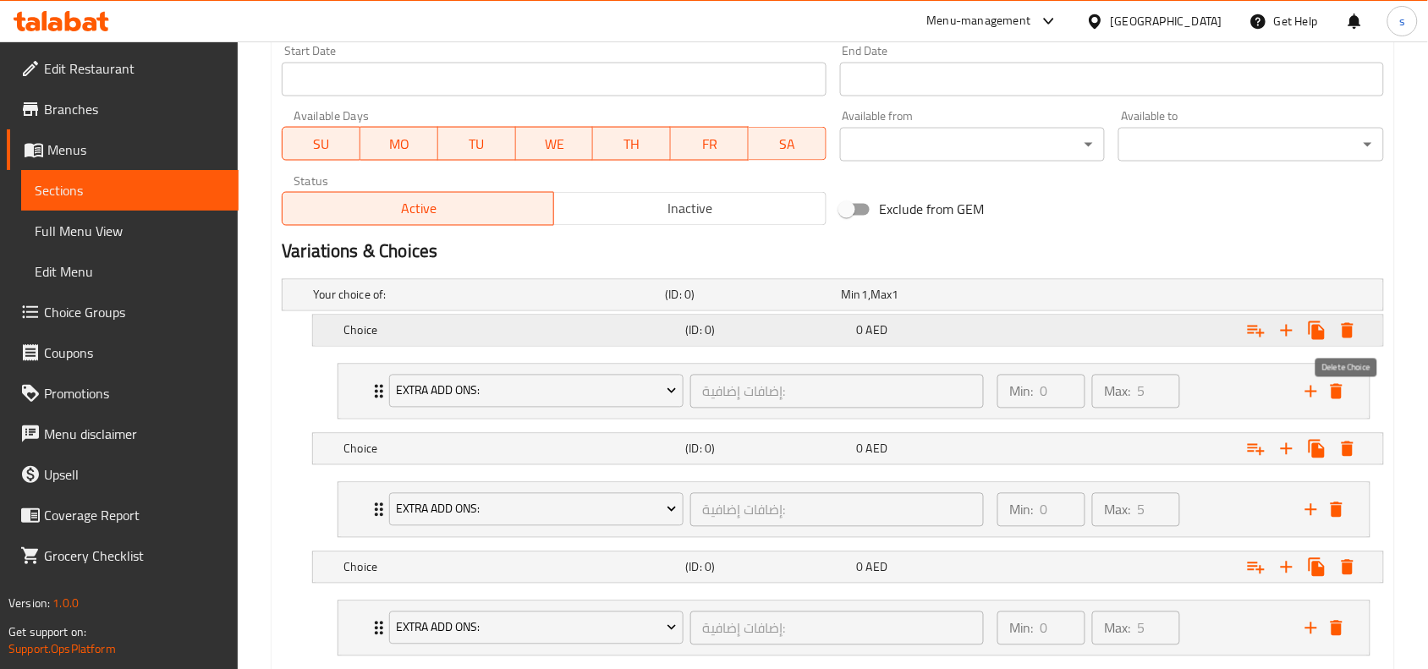
click at [1347, 332] on icon "Expand" at bounding box center [1347, 330] width 12 height 15
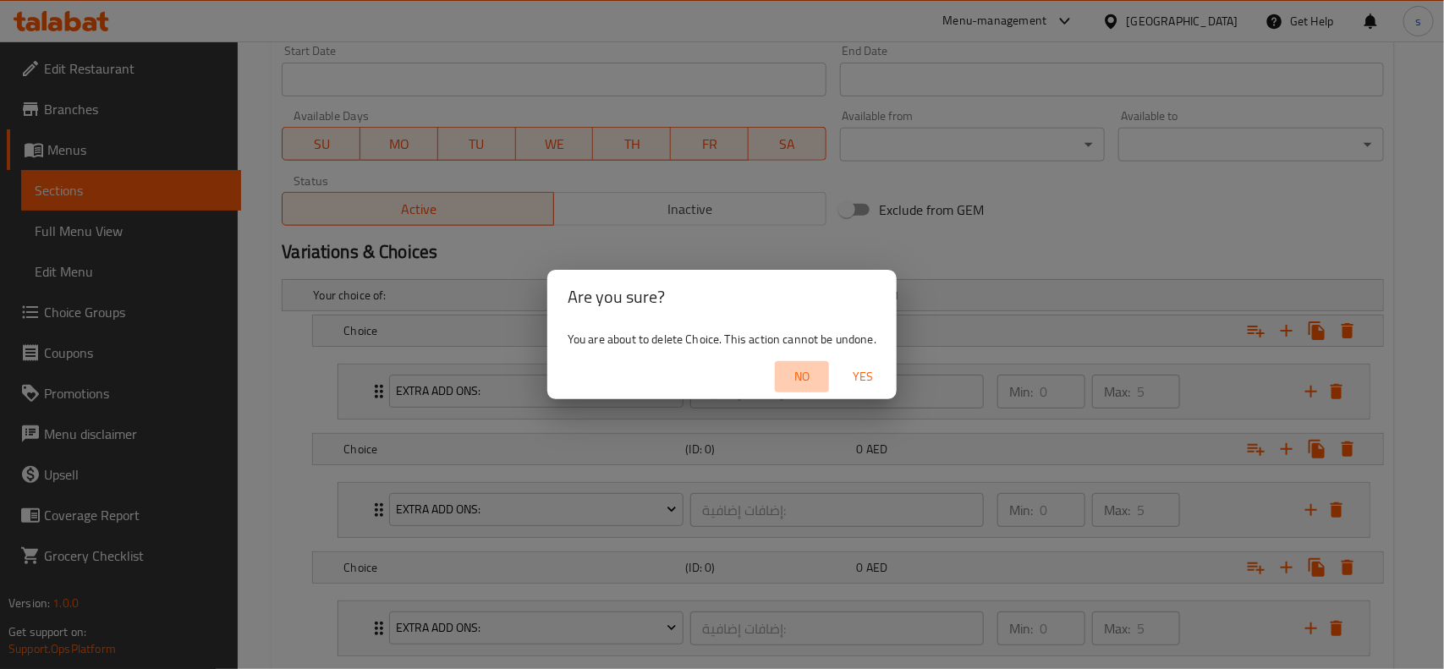
click at [815, 375] on span "No" at bounding box center [802, 376] width 41 height 21
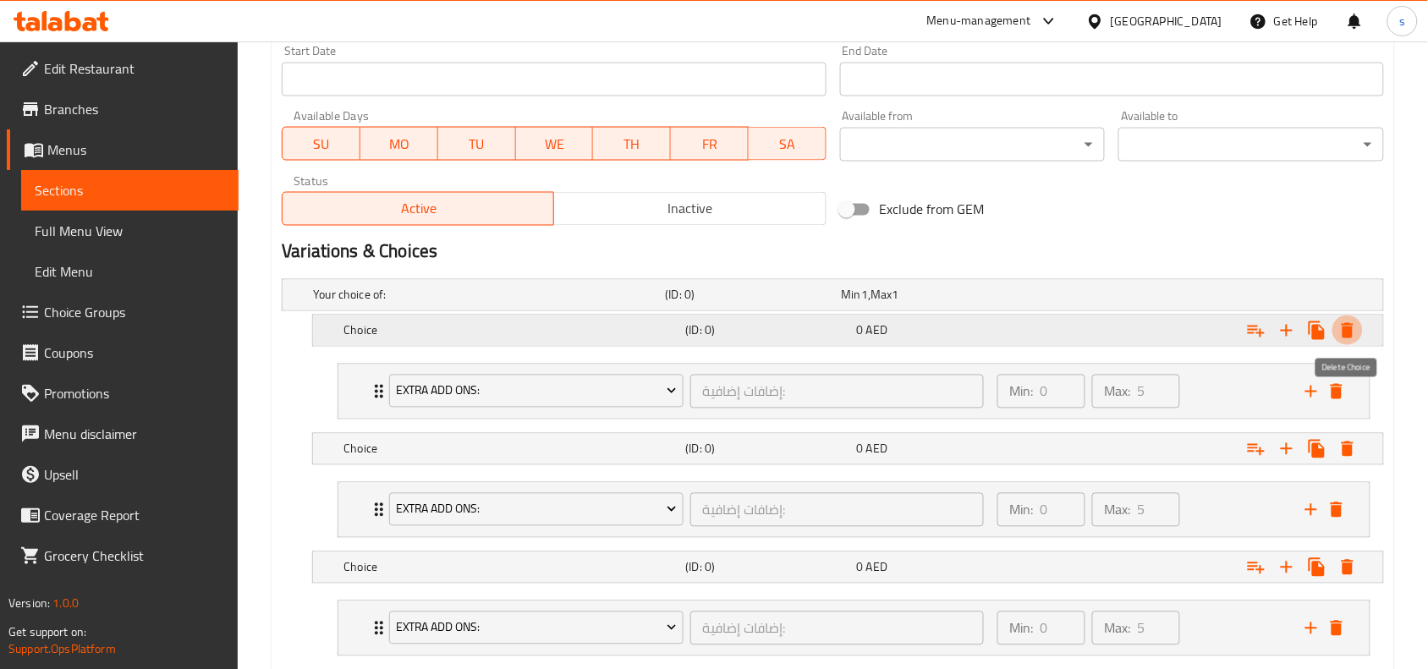
click at [1349, 331] on icon "Expand" at bounding box center [1347, 330] width 12 height 15
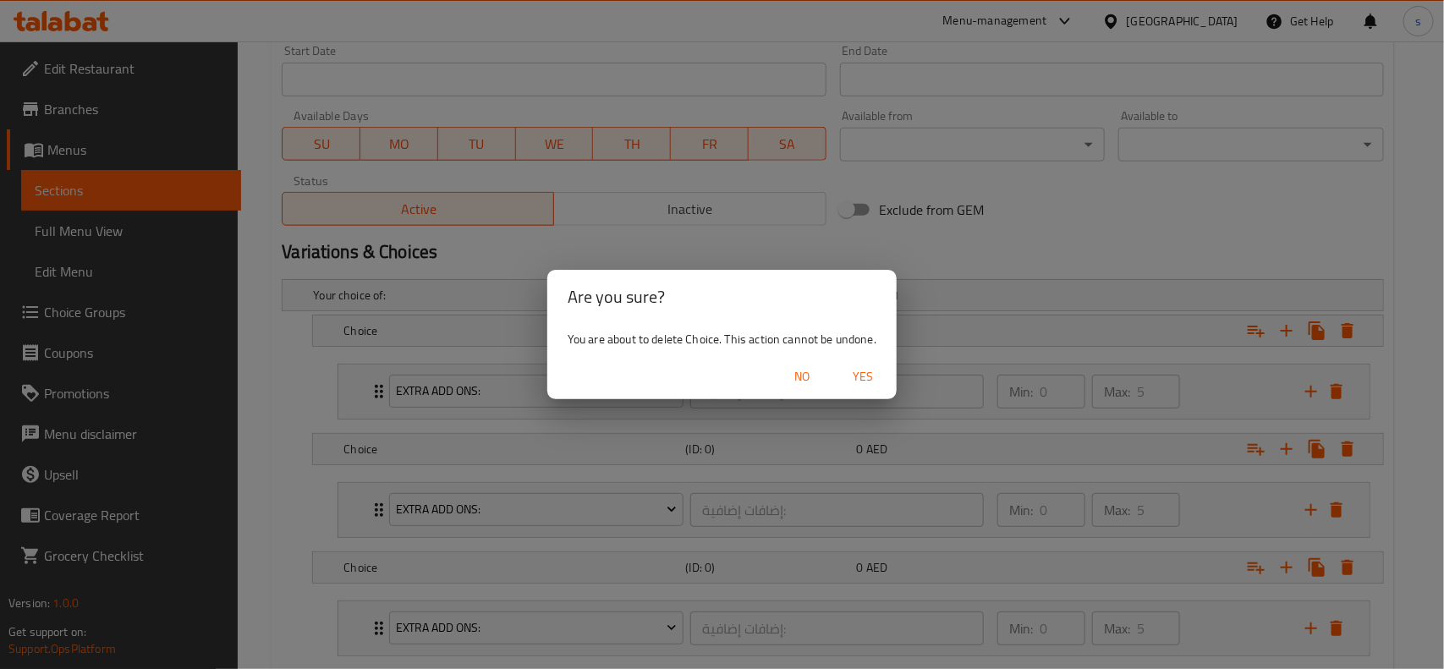
click at [874, 377] on span "Yes" at bounding box center [862, 376] width 41 height 21
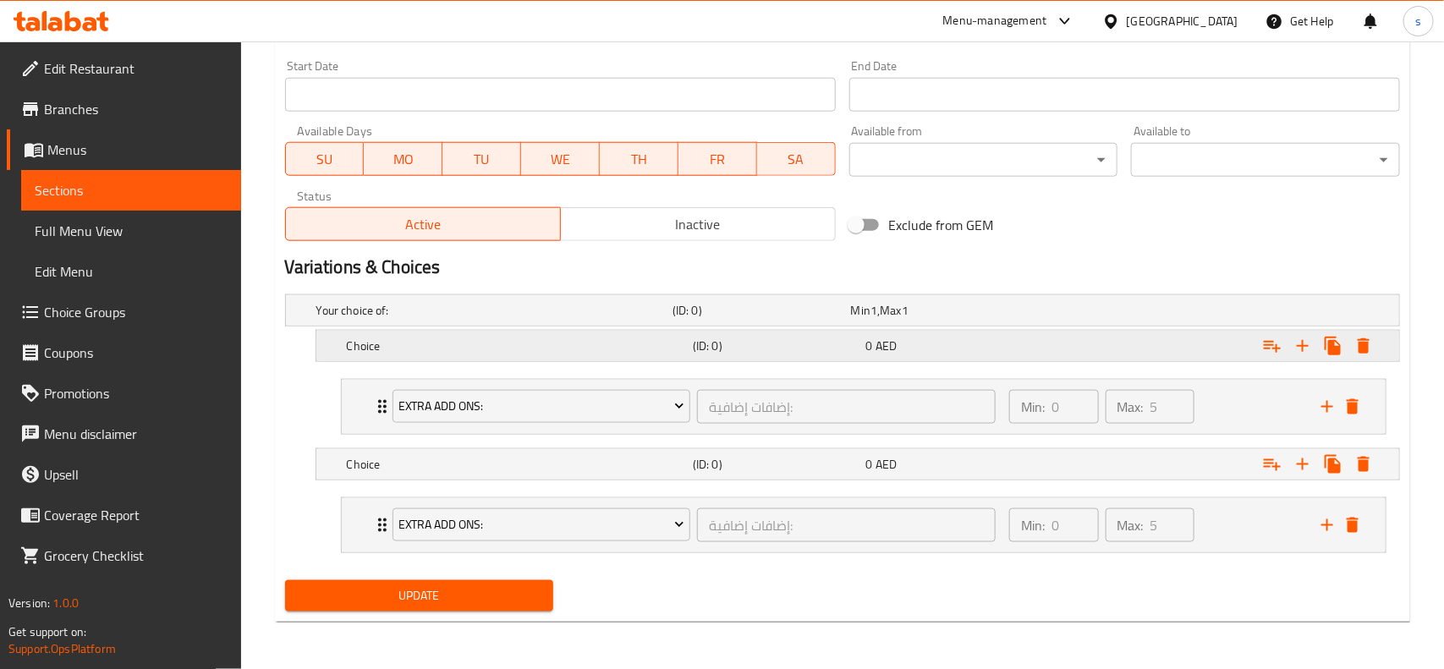
scroll to position [729, 0]
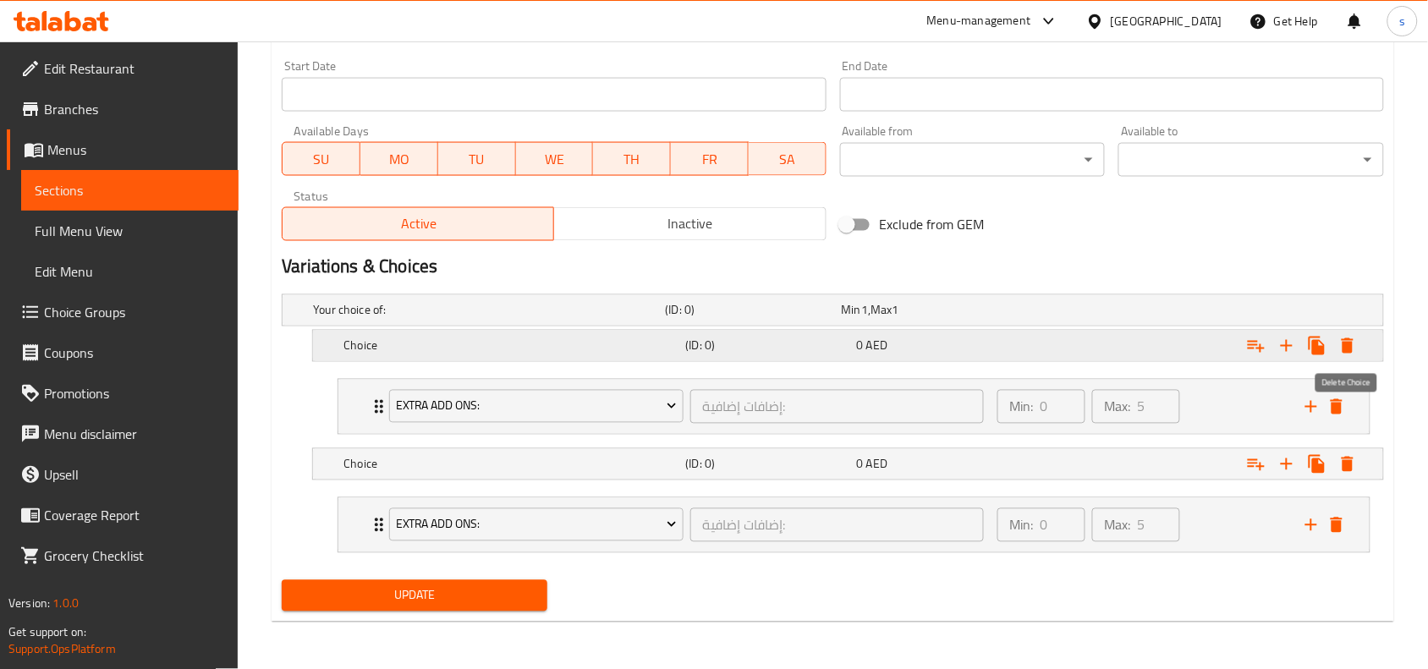
click at [1353, 337] on icon "Expand" at bounding box center [1347, 346] width 20 height 20
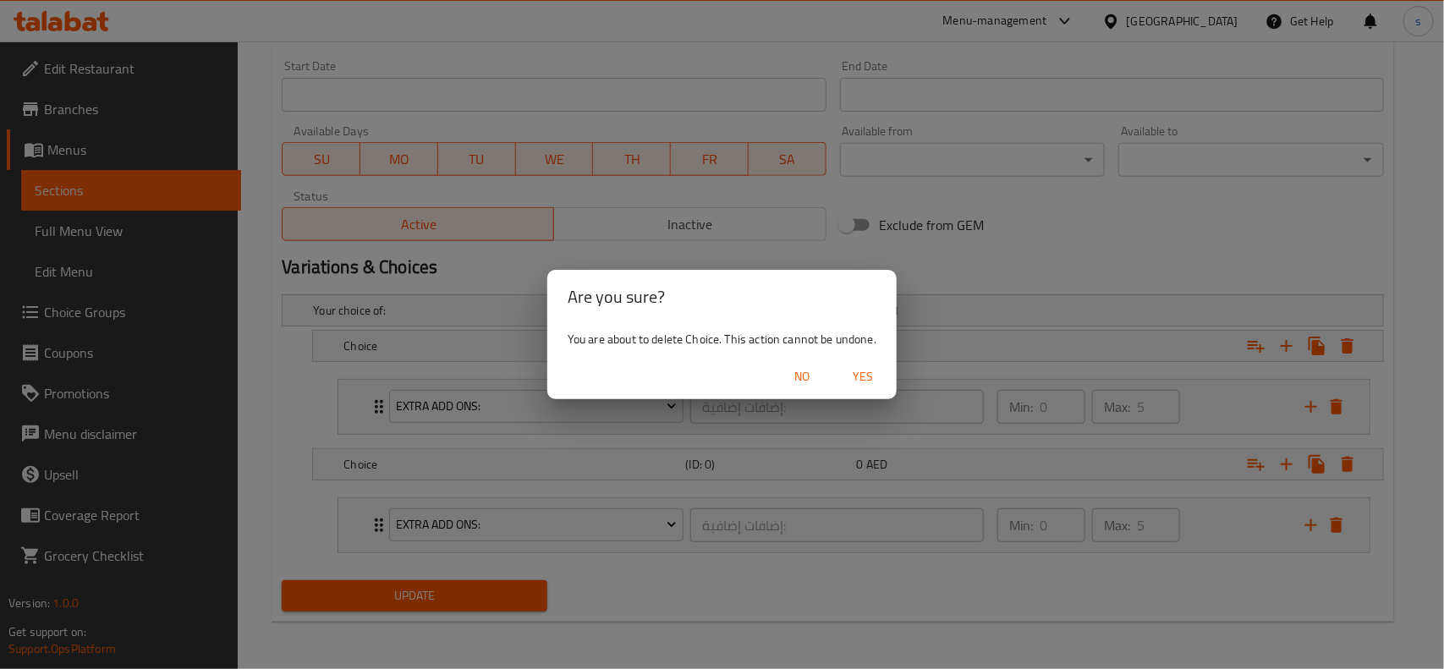
click at [859, 376] on span "Yes" at bounding box center [862, 376] width 41 height 21
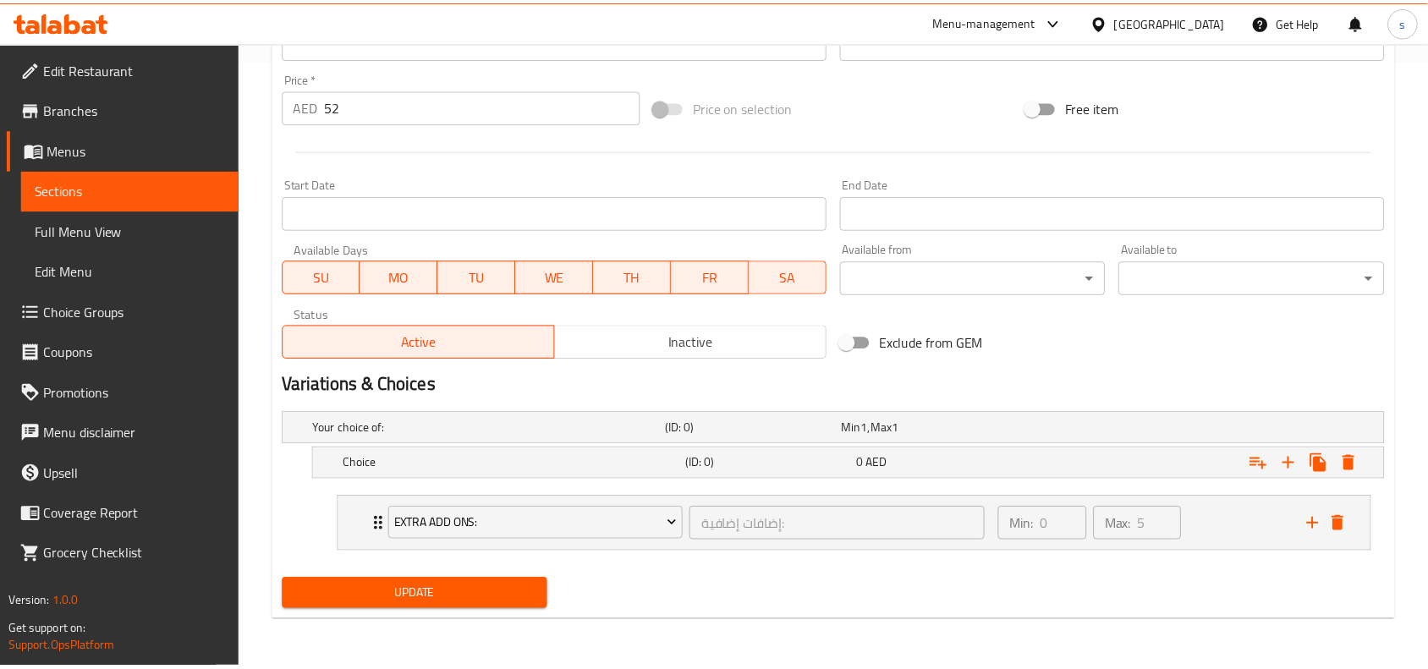
scroll to position [610, 0]
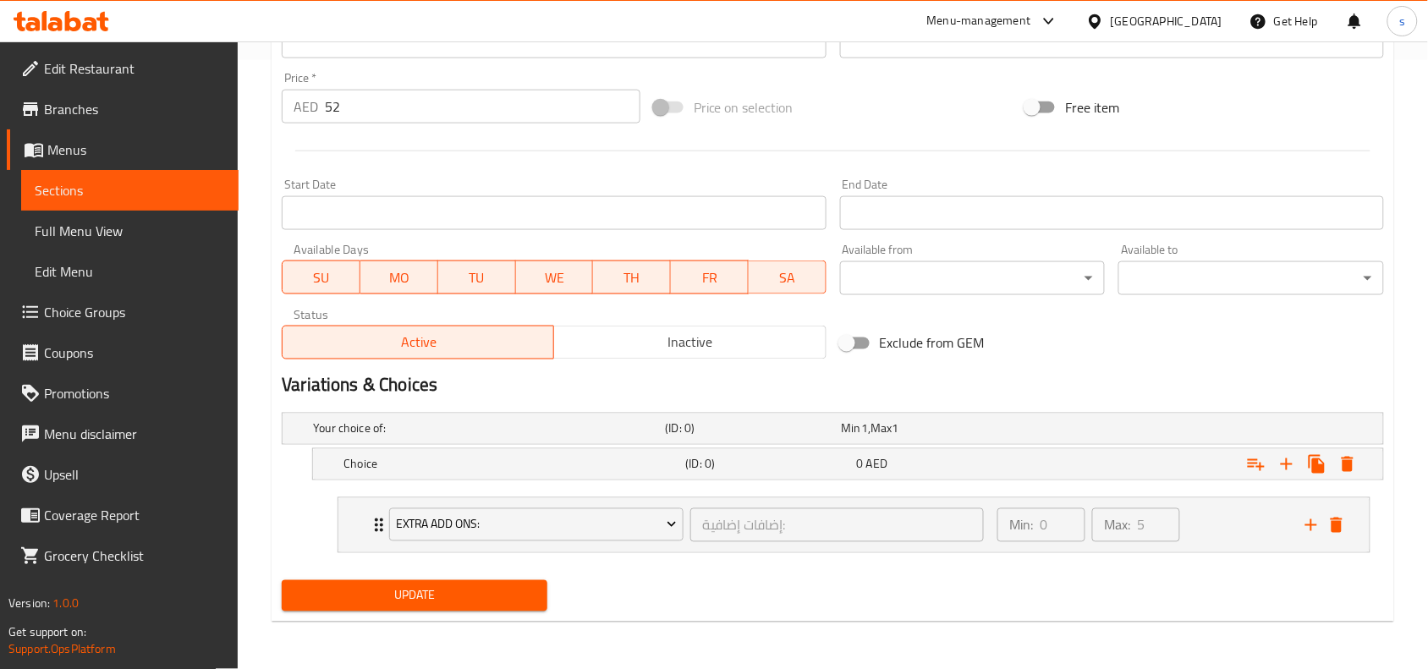
click at [400, 427] on h5 "Your choice of:" at bounding box center [485, 428] width 345 height 17
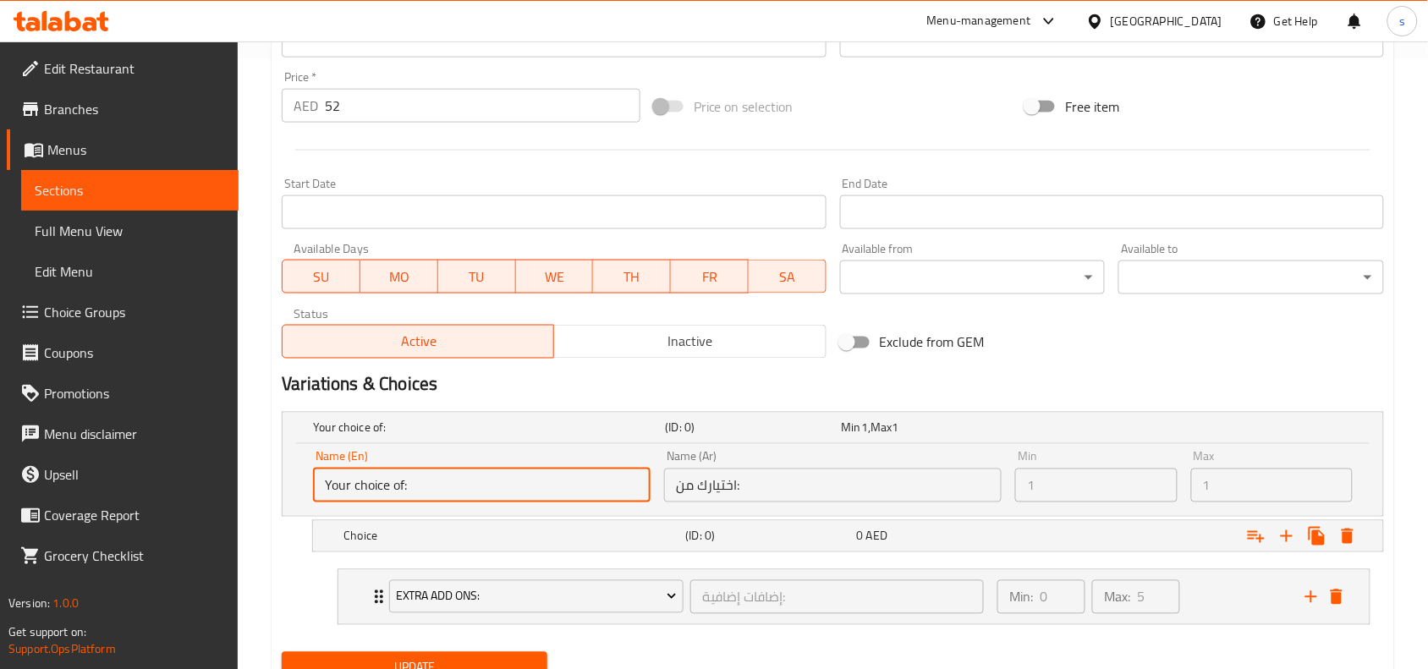
click at [364, 489] on input "Your choice of:" at bounding box center [481, 486] width 337 height 34
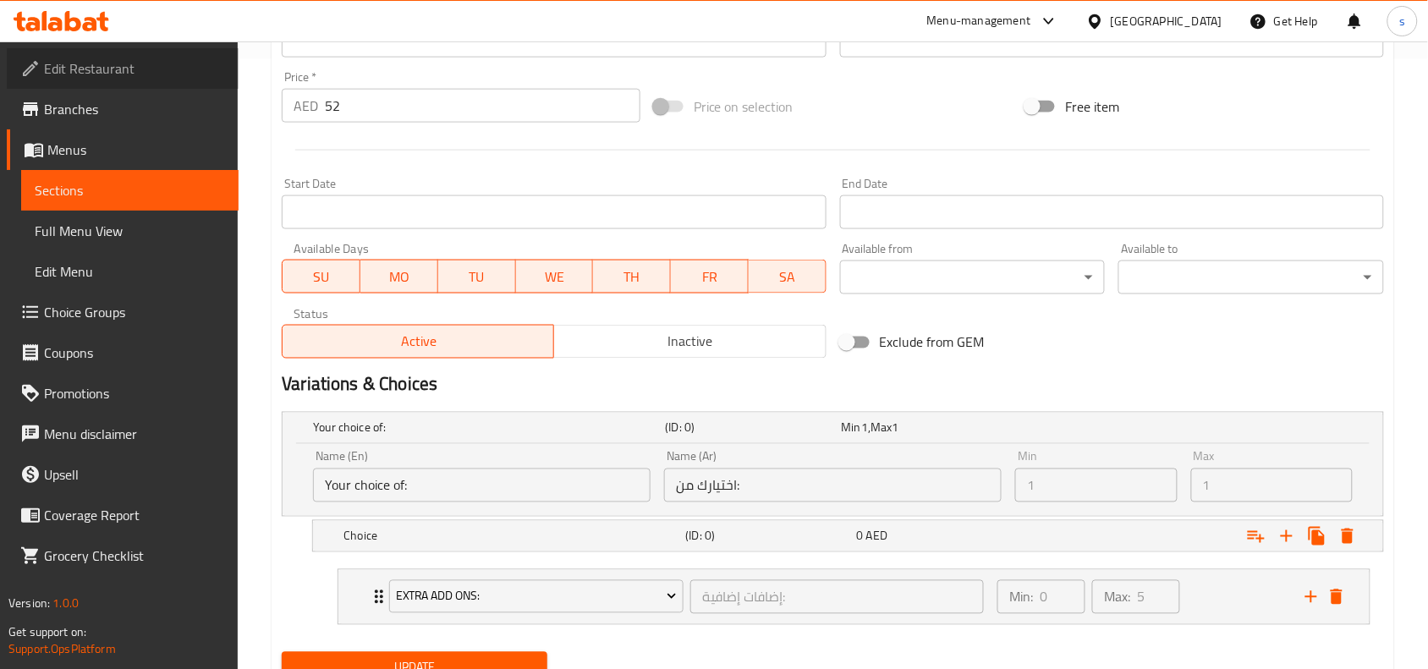
click at [65, 85] on link "Edit Restaurant" at bounding box center [123, 68] width 232 height 41
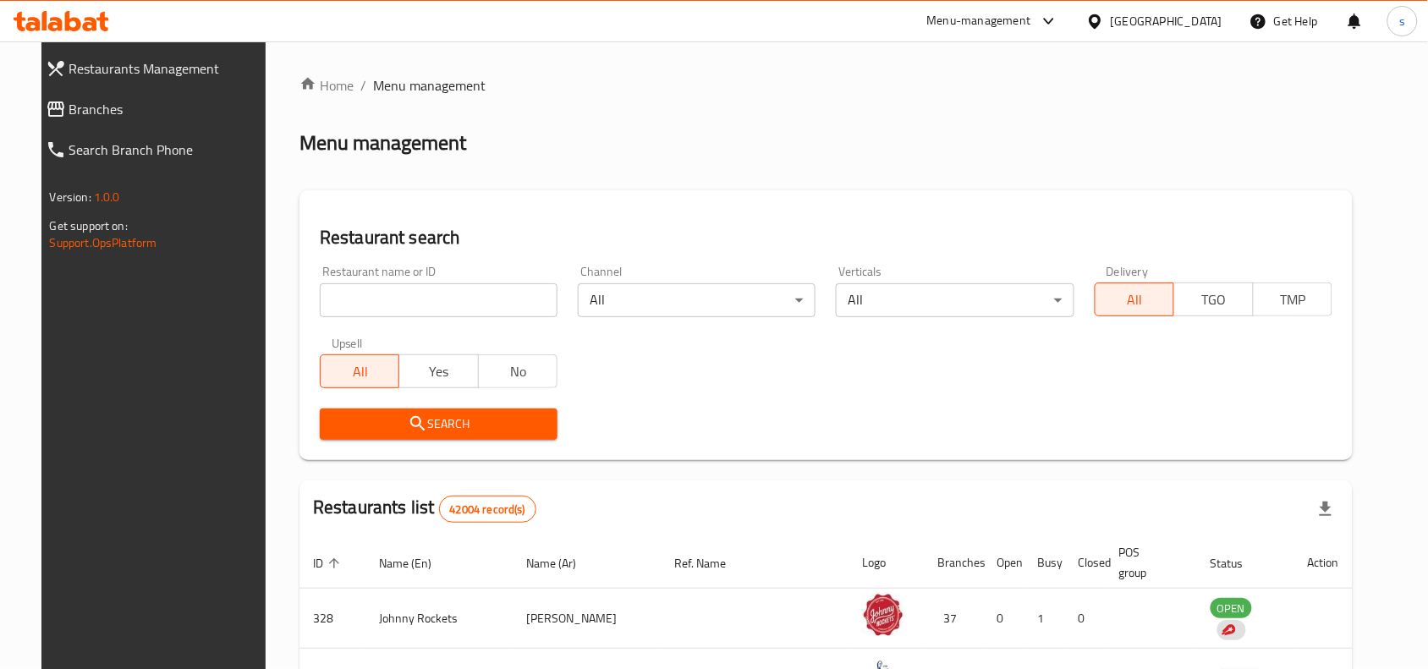
click at [69, 99] on span "Branches" at bounding box center [167, 109] width 197 height 20
